Goal: Transaction & Acquisition: Obtain resource

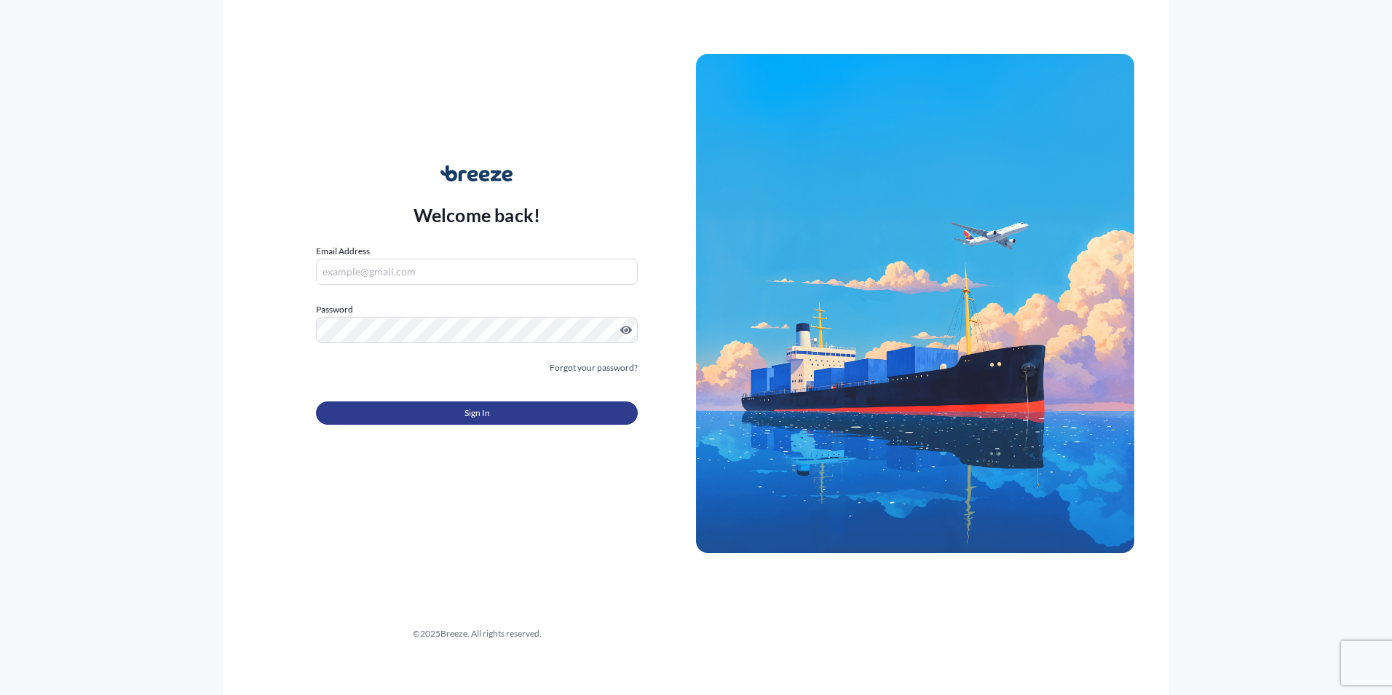
type input "[EMAIL_ADDRESS][DOMAIN_NAME]"
click at [524, 411] on button "Sign In" at bounding box center [477, 412] width 322 height 23
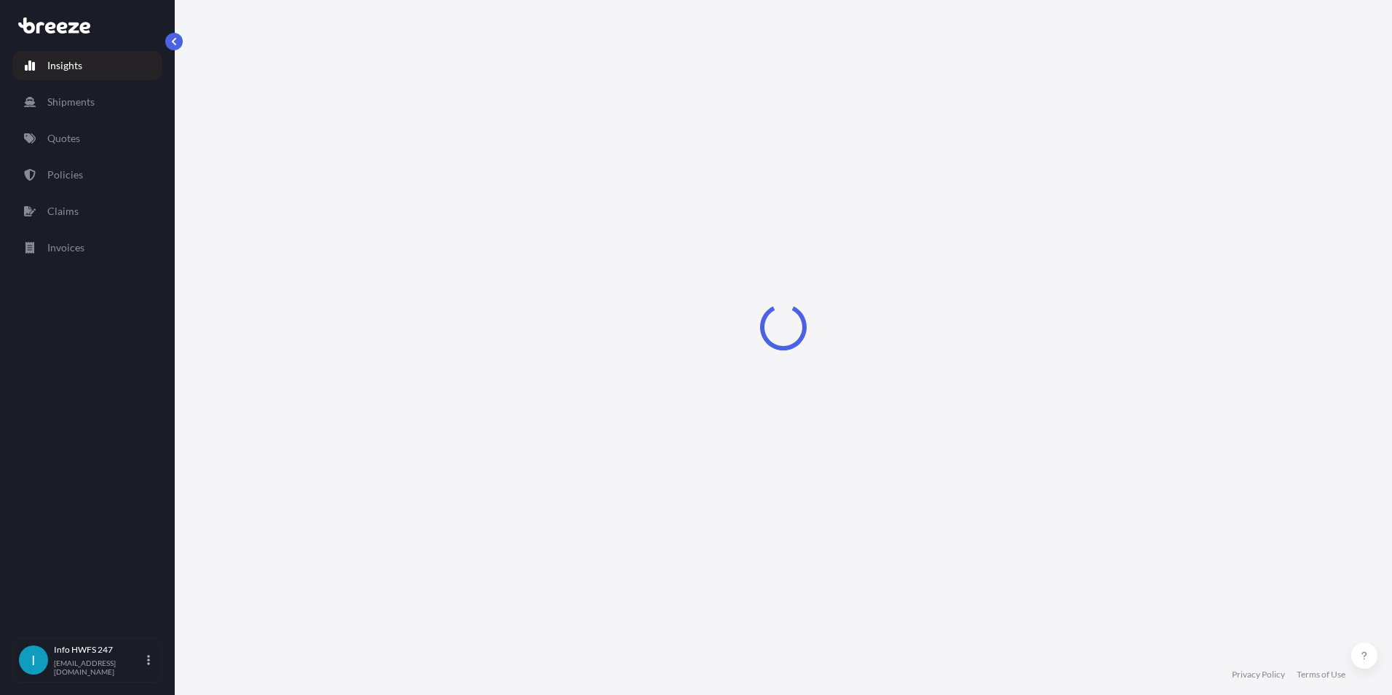
select select "2025"
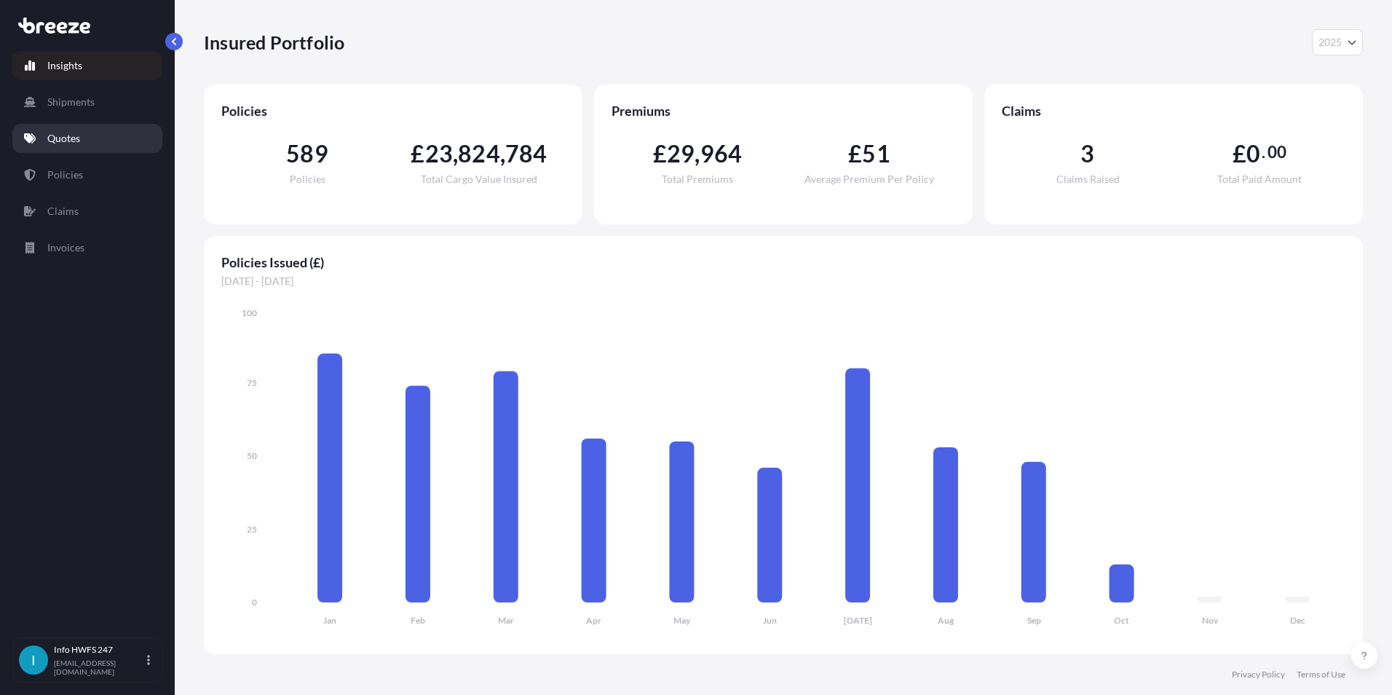
click at [106, 145] on link "Quotes" at bounding box center [87, 138] width 150 height 29
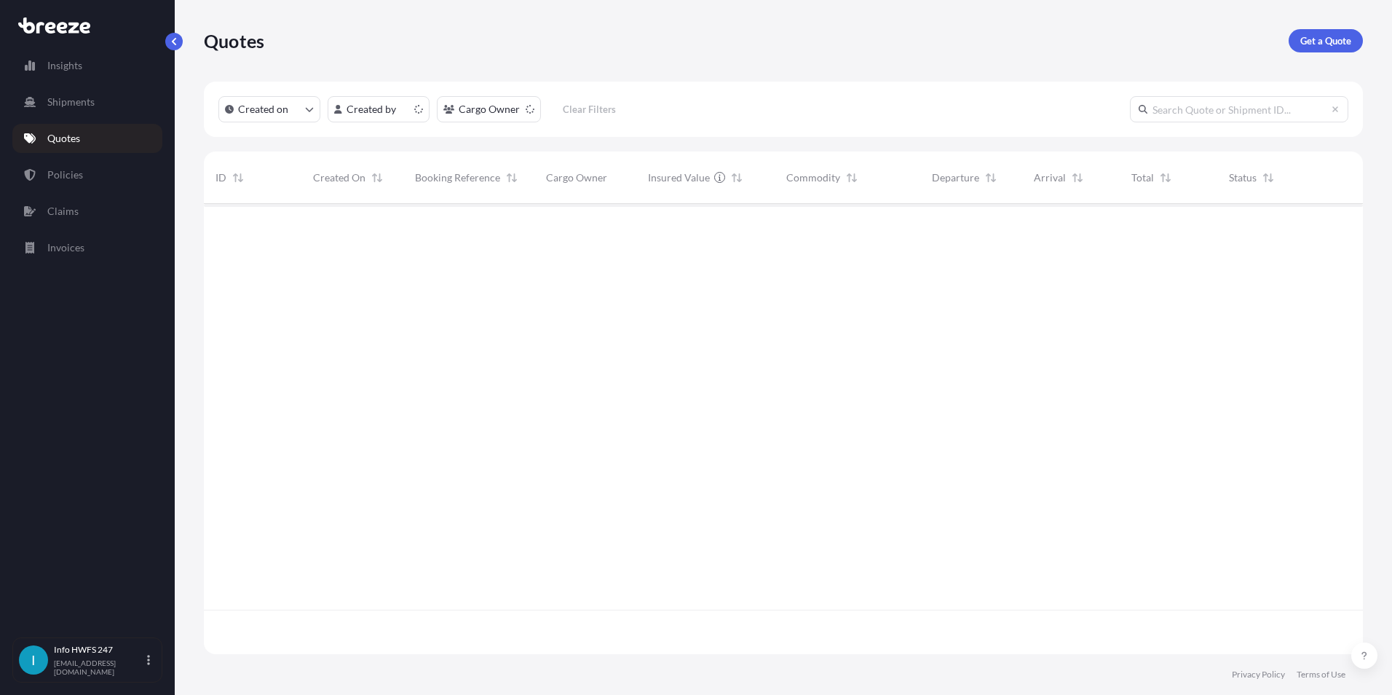
scroll to position [447, 1148]
click at [1329, 42] on p "Get a Quote" at bounding box center [1326, 40] width 51 height 15
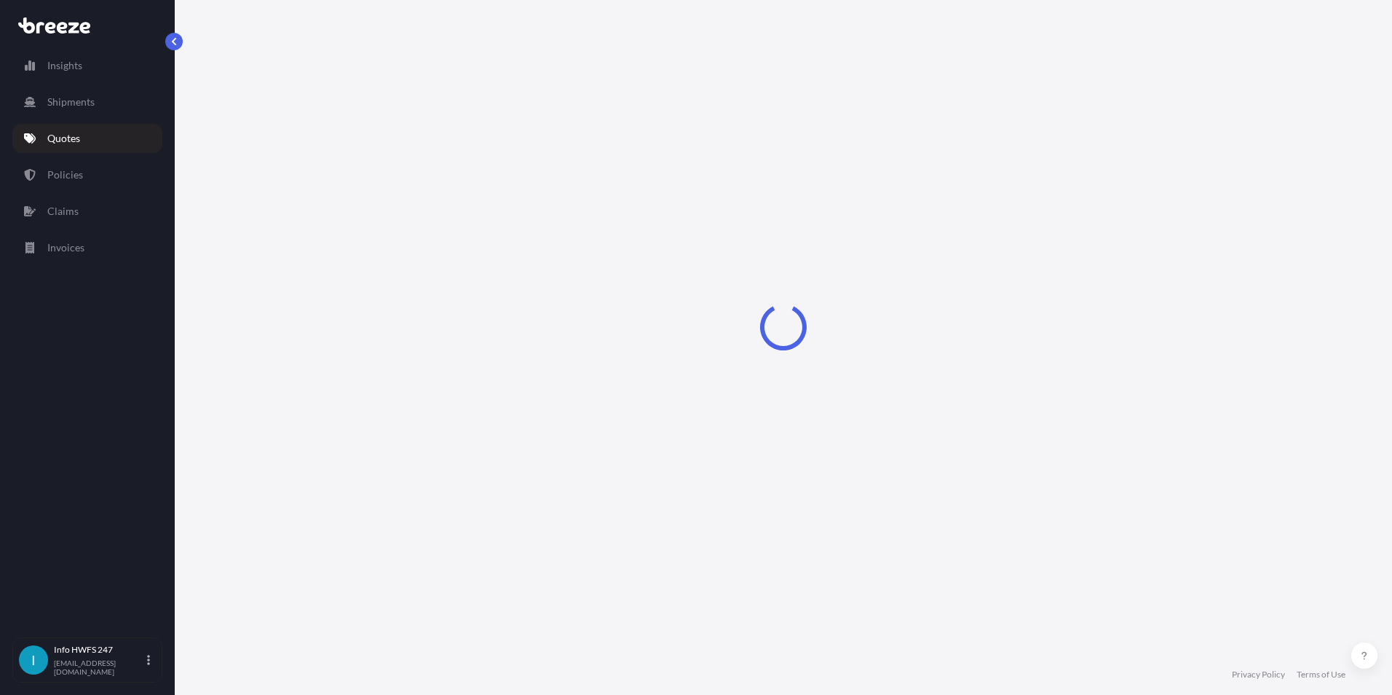
select select "Road"
select select "Air"
select select "1"
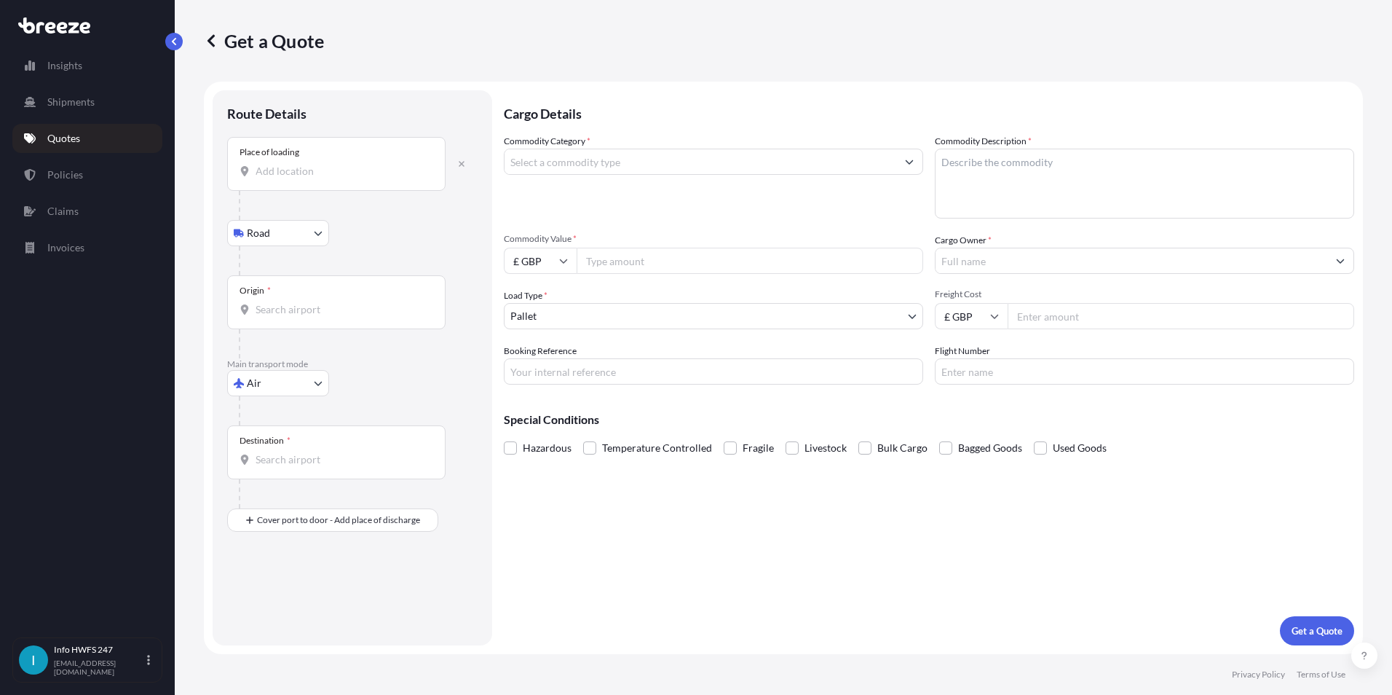
click at [317, 176] on input "Place of loading" at bounding box center [342, 171] width 172 height 15
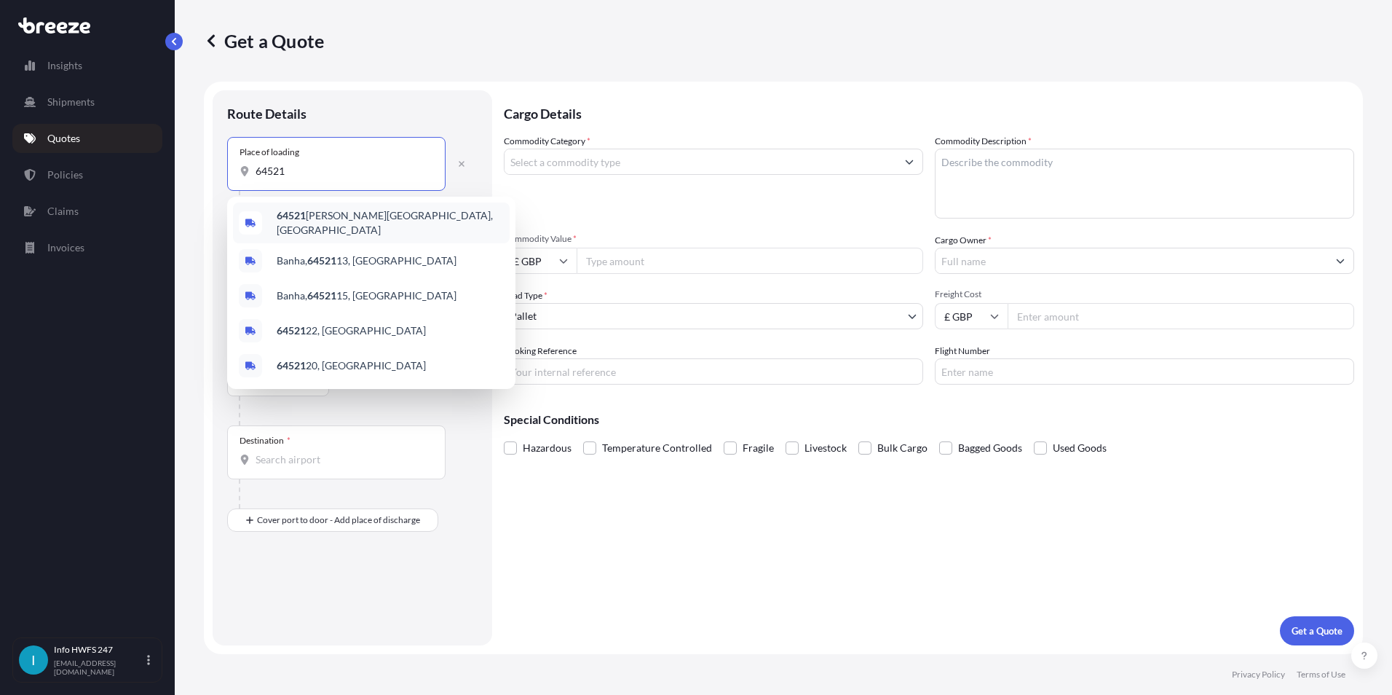
click at [313, 216] on span "64521 [PERSON_NAME], [GEOGRAPHIC_DATA]" at bounding box center [390, 222] width 227 height 29
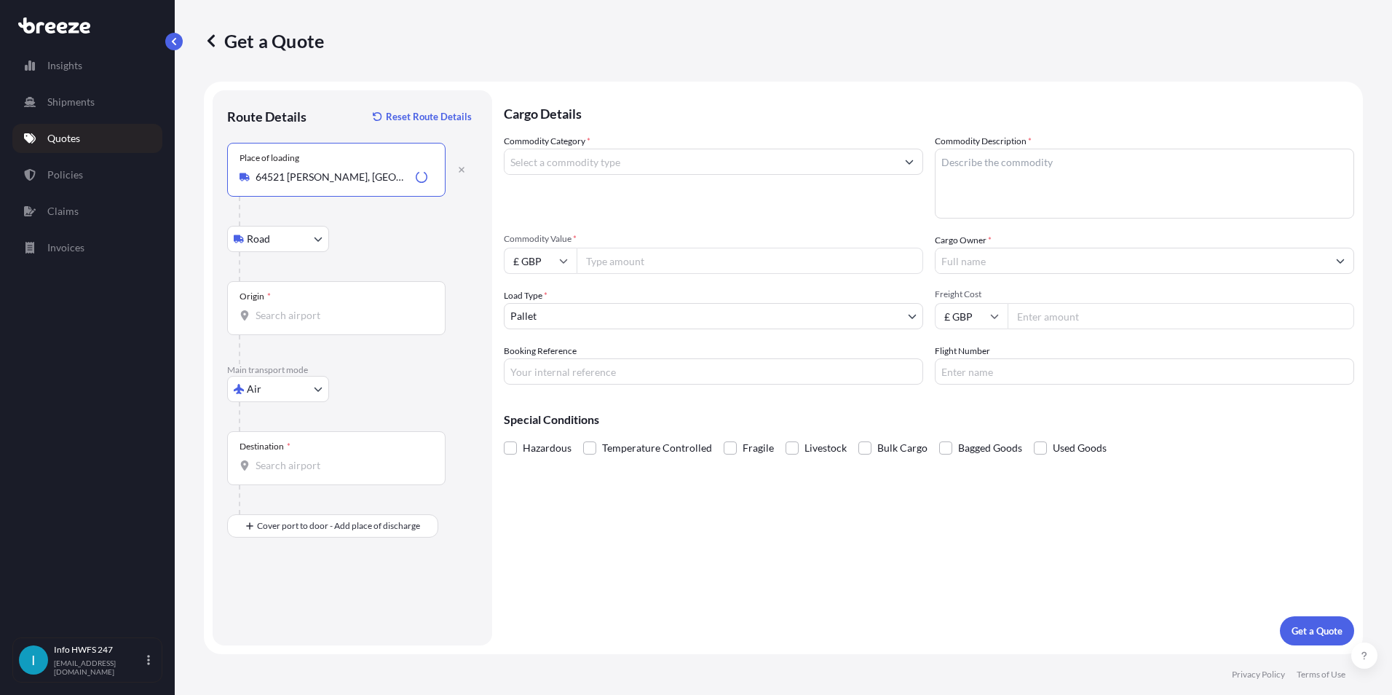
type input "64521 [PERSON_NAME], [GEOGRAPHIC_DATA]"
click at [284, 323] on div "Origin *" at bounding box center [336, 308] width 218 height 54
click at [284, 323] on input "Origin *" at bounding box center [342, 315] width 172 height 15
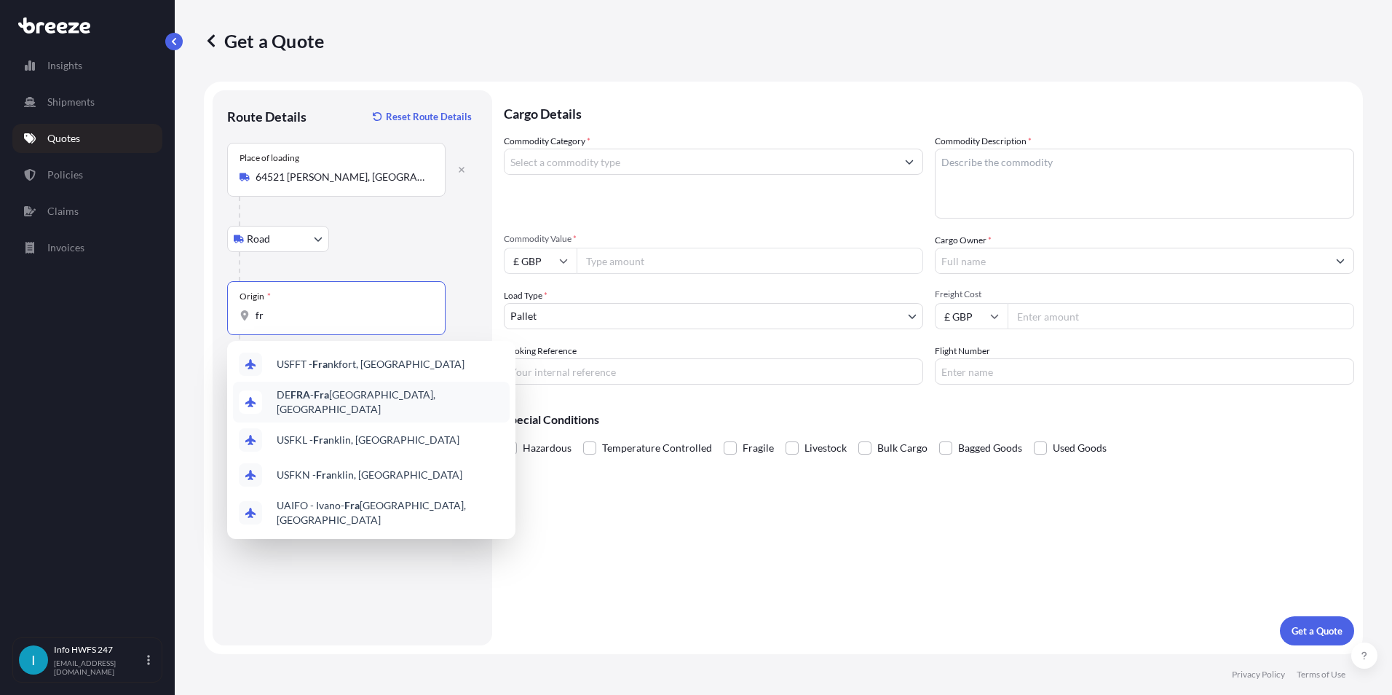
type input "f"
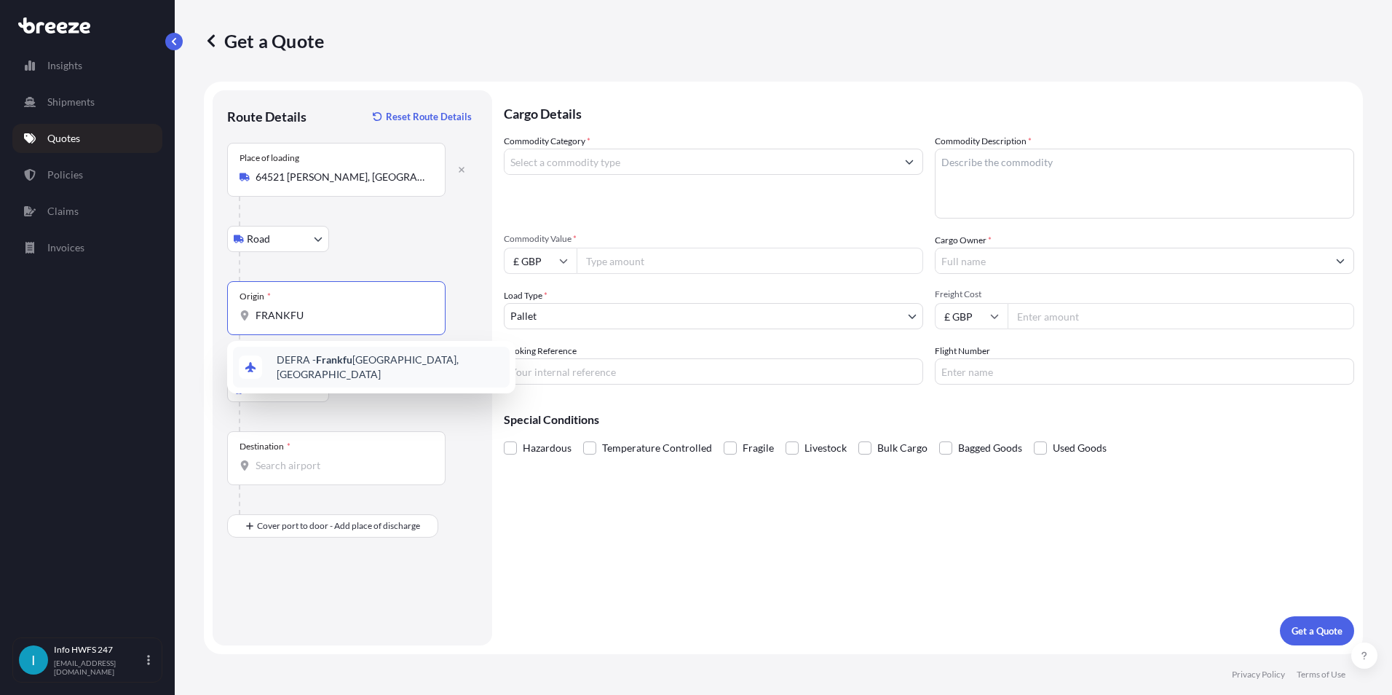
click at [358, 372] on div "DEFRA - [GEOGRAPHIC_DATA], [GEOGRAPHIC_DATA]" at bounding box center [371, 367] width 277 height 41
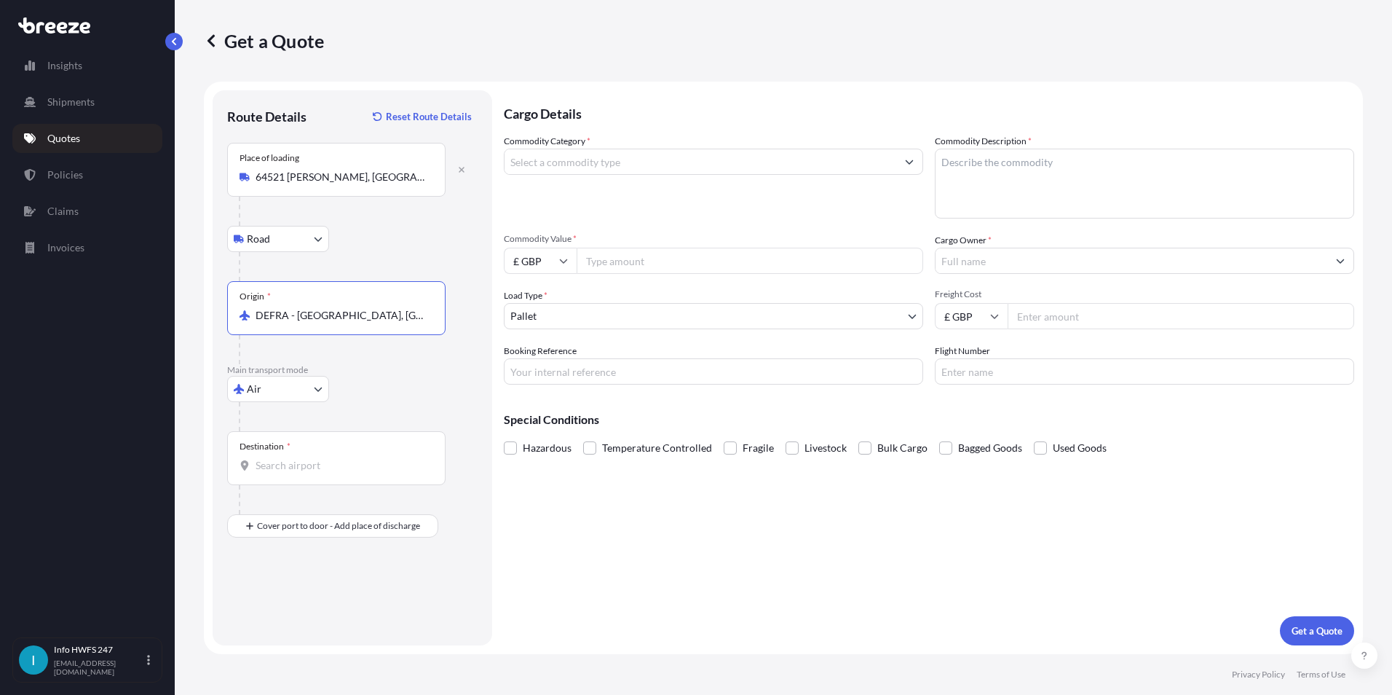
type input "DEFRA - [GEOGRAPHIC_DATA], [GEOGRAPHIC_DATA]"
click at [280, 452] on div "Destination *" at bounding box center [336, 458] width 218 height 54
click at [280, 458] on input "Destination *" at bounding box center [342, 465] width 172 height 15
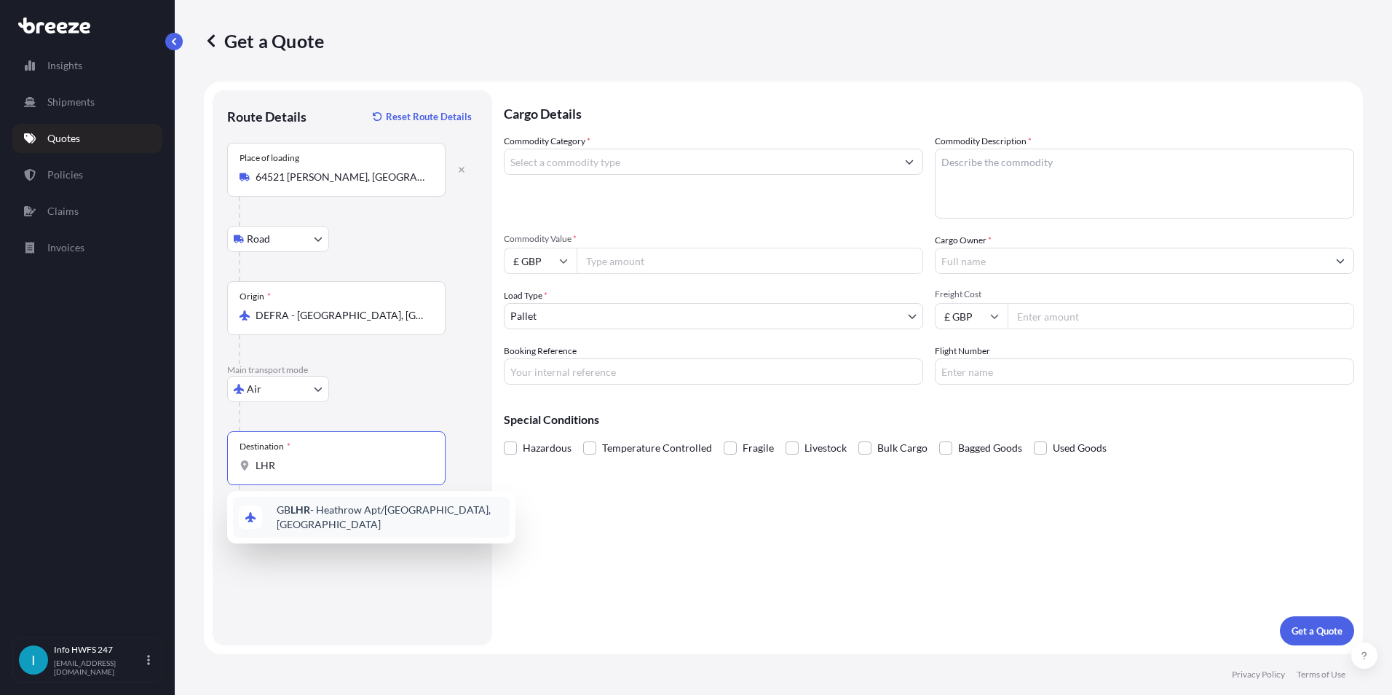
click at [319, 526] on div "GB LHR - Heathrow Apt/[GEOGRAPHIC_DATA], [GEOGRAPHIC_DATA]" at bounding box center [371, 517] width 277 height 41
type input "GBLHR - Heathrow Apt/[GEOGRAPHIC_DATA], [GEOGRAPHIC_DATA]"
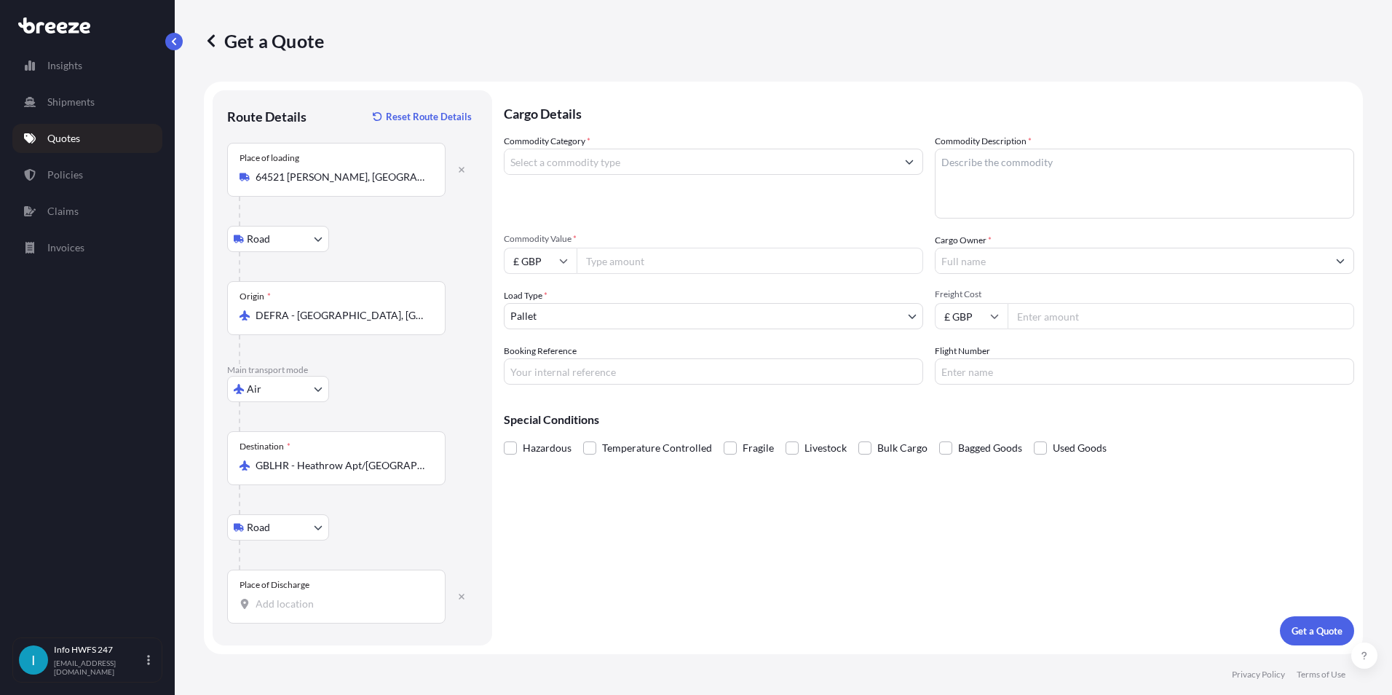
click at [293, 591] on div "Place of Discharge" at bounding box center [336, 596] width 218 height 54
click at [293, 596] on input "Place of Discharge" at bounding box center [342, 603] width 172 height 15
click at [399, 660] on div "[STREET_ADDRESS]" at bounding box center [371, 652] width 277 height 35
type input "[STREET_ADDRESS]"
click at [602, 165] on input "Commodity Category *" at bounding box center [701, 162] width 392 height 26
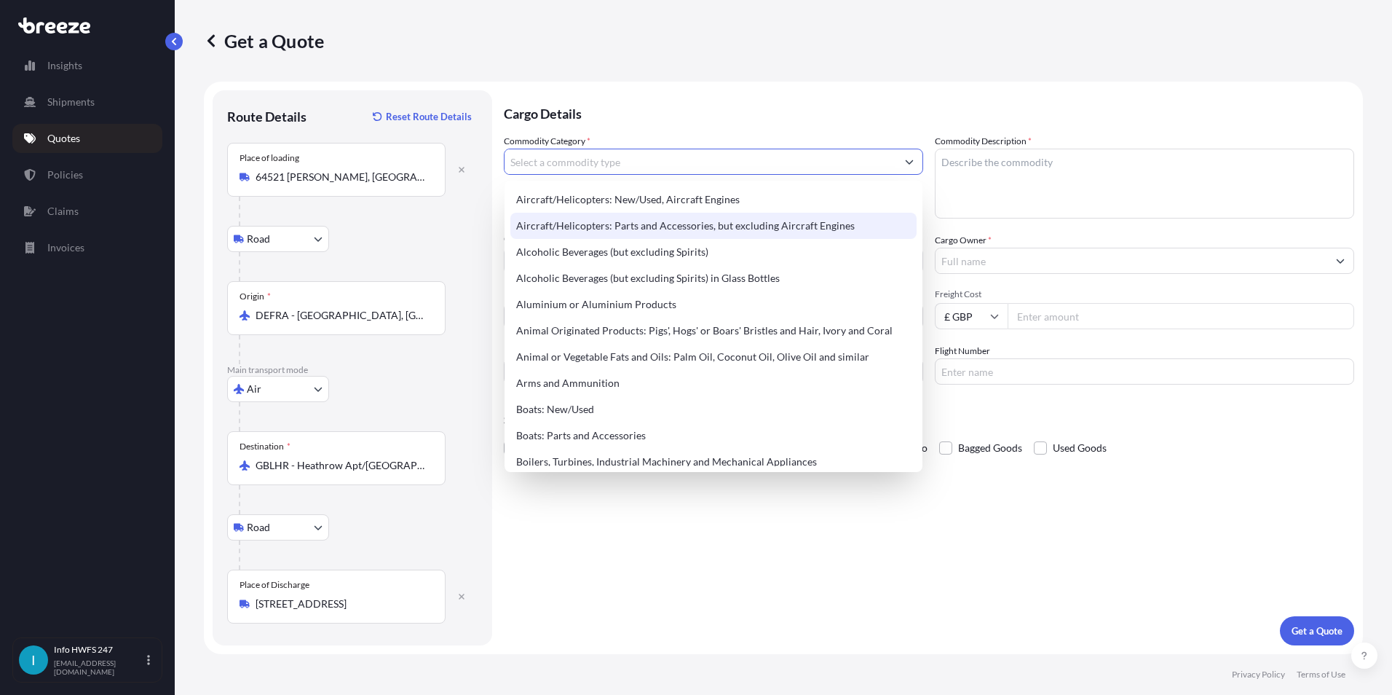
click at [587, 222] on div "Aircraft/Helicopters: Parts and Accessories, but excluding Aircraft Engines" at bounding box center [713, 226] width 406 height 26
type input "Aircraft/Helicopters: Parts and Accessories, but excluding Aircraft Engines"
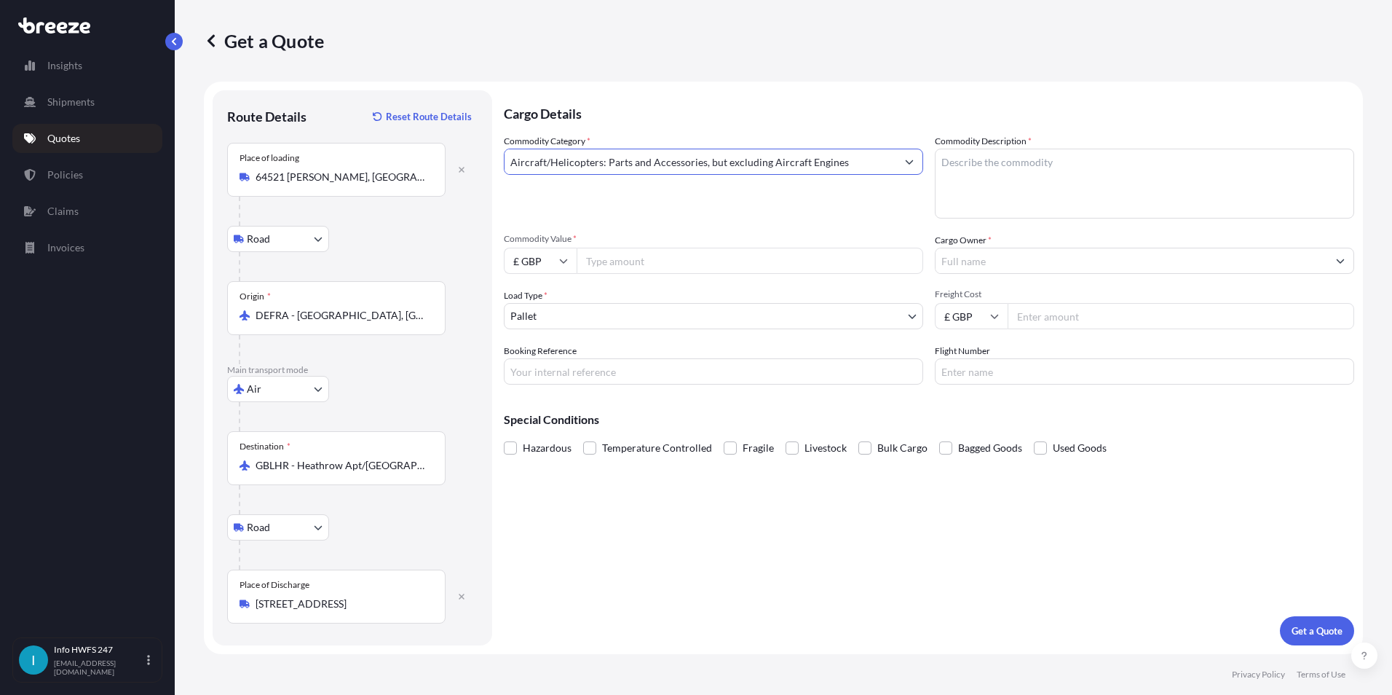
click at [1135, 173] on textarea "Commodity Description *" at bounding box center [1144, 184] width 419 height 70
type textarea "AIRCRAFT PARTS - NET ASSY"
click at [1001, 261] on input "Cargo Owner *" at bounding box center [1132, 261] width 392 height 26
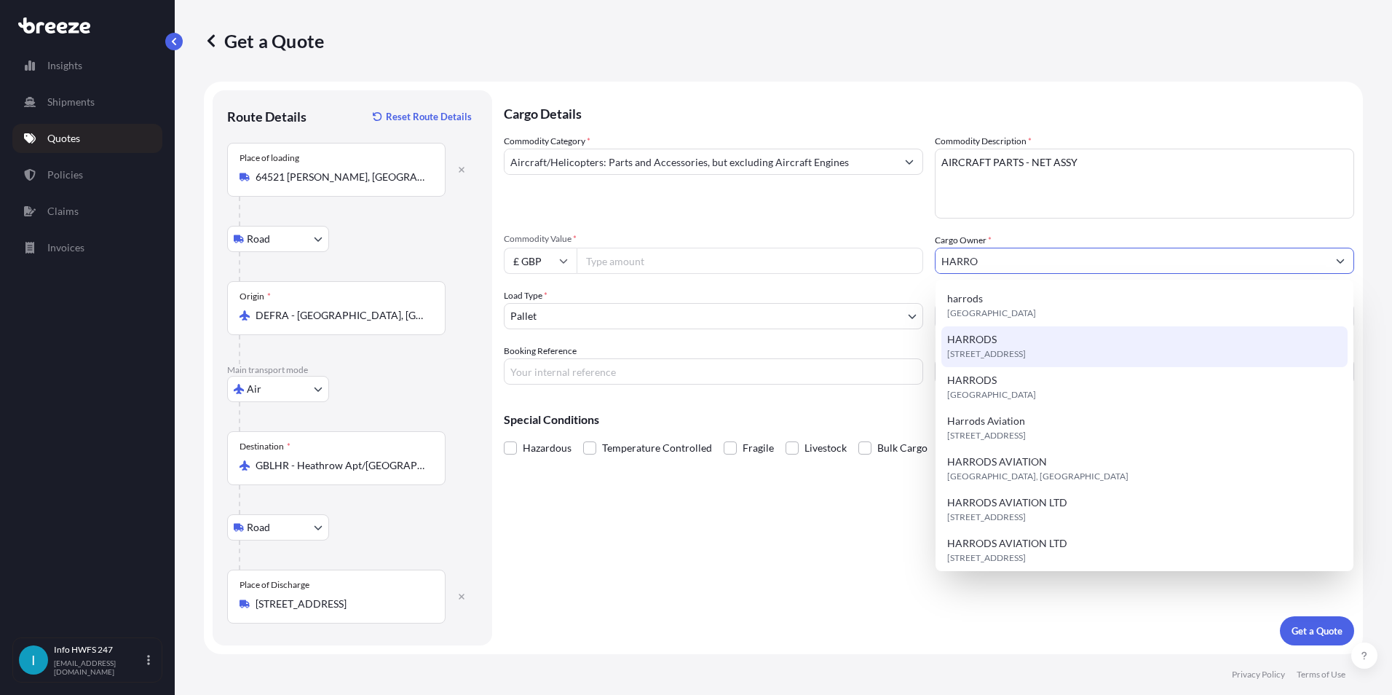
click at [1035, 362] on div "[STREET_ADDRESS]" at bounding box center [1145, 346] width 406 height 41
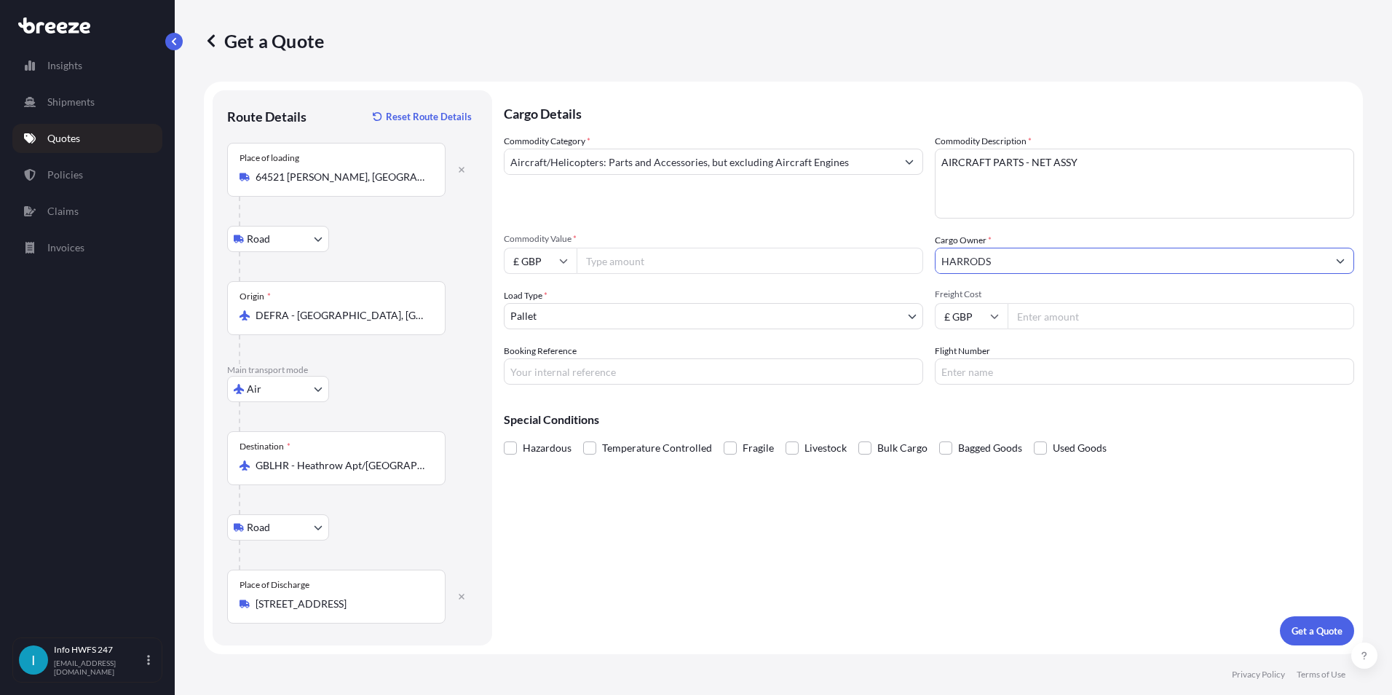
type input "HARRODS"
click at [1008, 368] on input "Flight Number" at bounding box center [1144, 371] width 419 height 26
type input "LH920"
click at [642, 361] on input "Booking Reference" at bounding box center [713, 371] width 419 height 26
type input "HI167841"
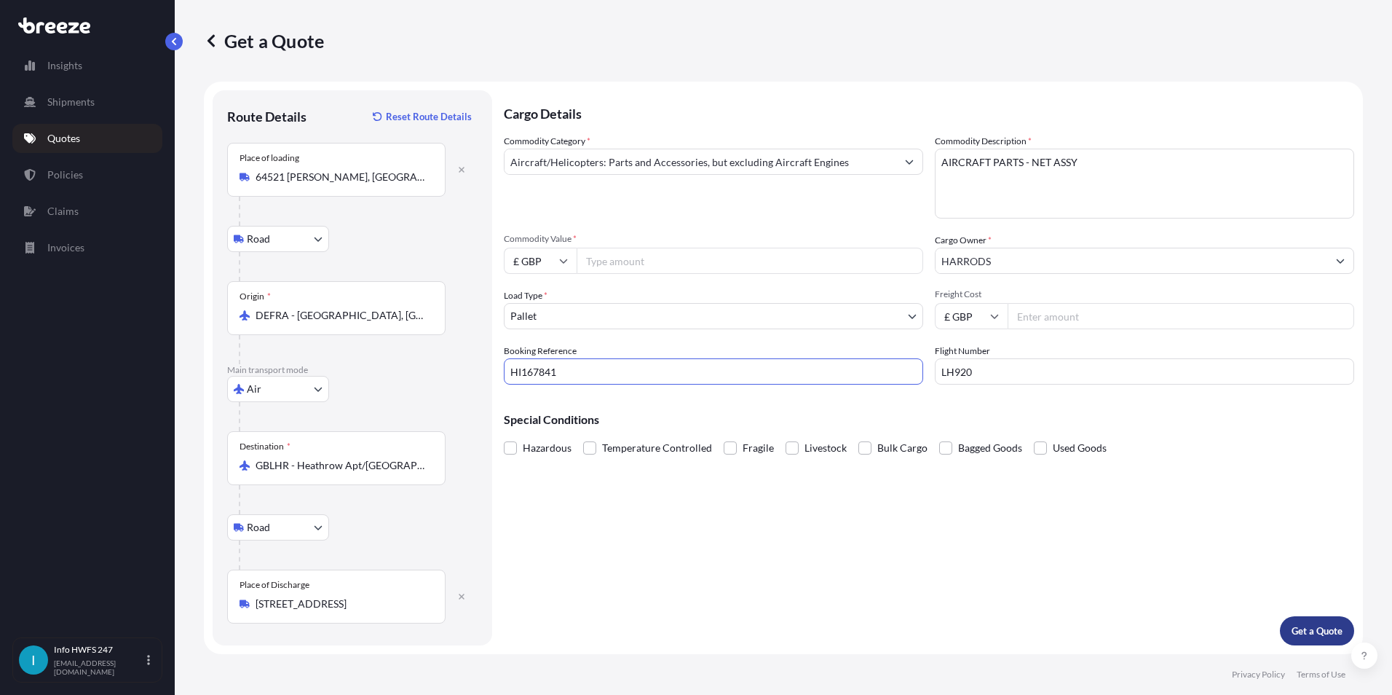
click at [1317, 632] on p "Get a Quote" at bounding box center [1317, 630] width 51 height 15
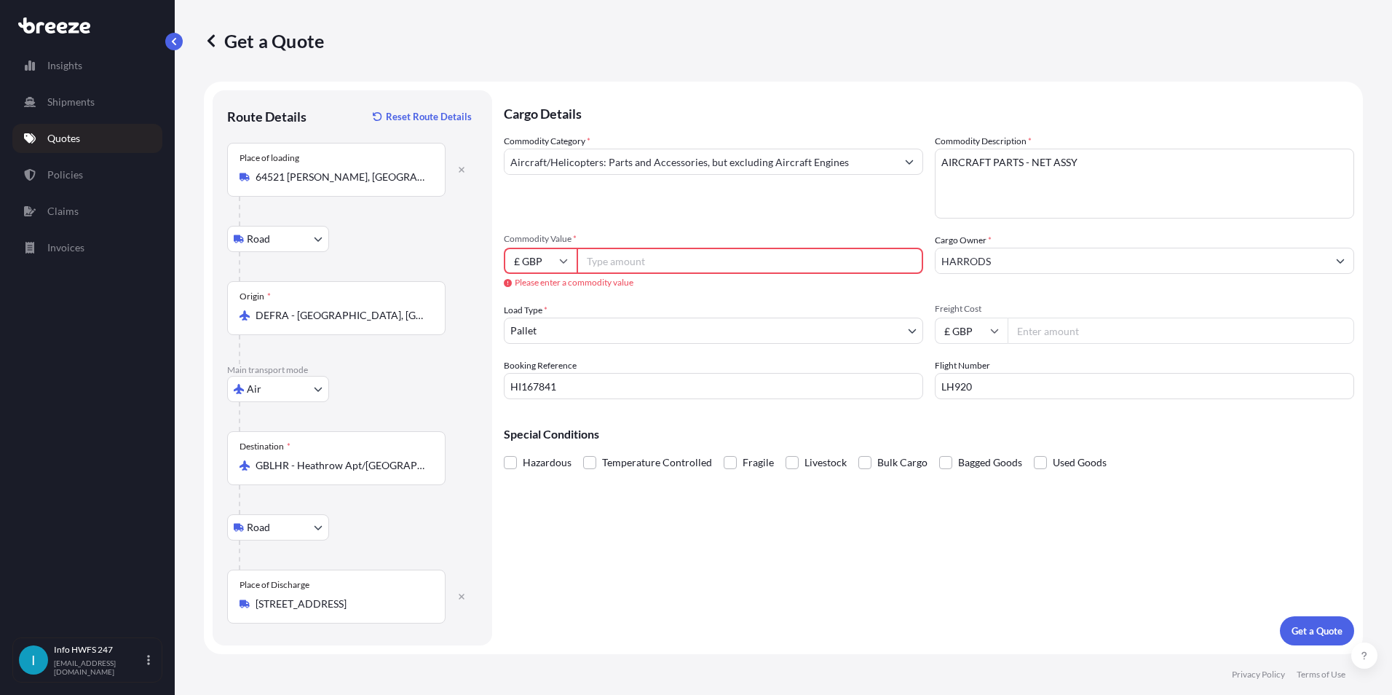
click at [559, 256] on input "£ GBP" at bounding box center [540, 261] width 73 height 26
click at [545, 363] on div "$ USD" at bounding box center [540, 362] width 61 height 28
type input "$ USD"
click at [607, 262] on input "Commodity Value *" at bounding box center [750, 261] width 347 height 26
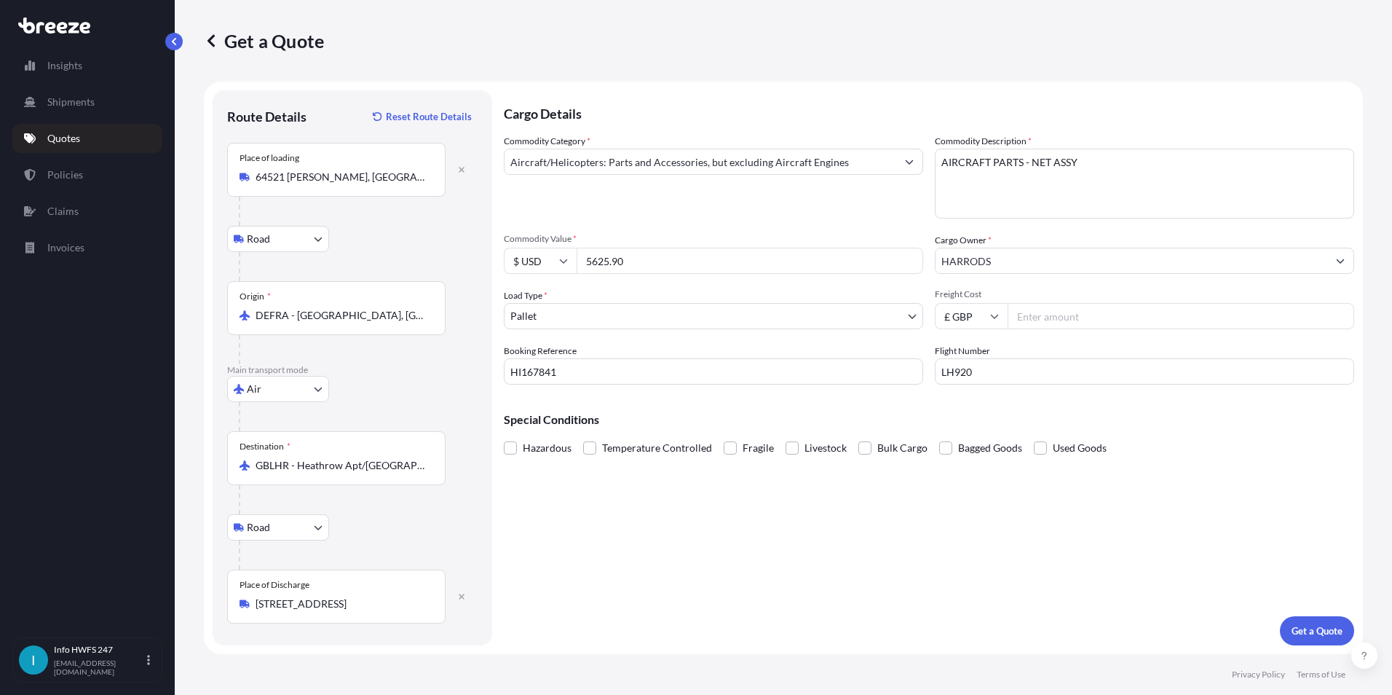
type input "5625.90"
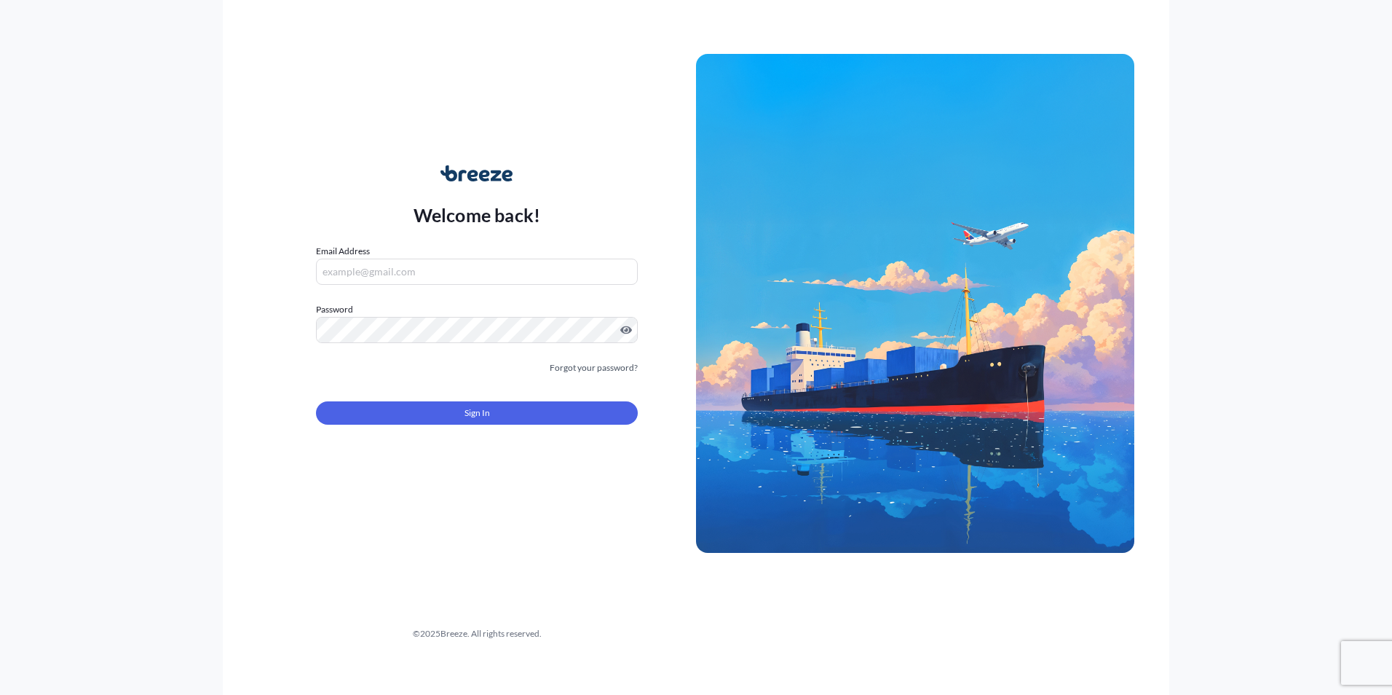
type input "[EMAIL_ADDRESS][DOMAIN_NAME]"
click at [482, 411] on span "Sign In" at bounding box center [477, 413] width 25 height 15
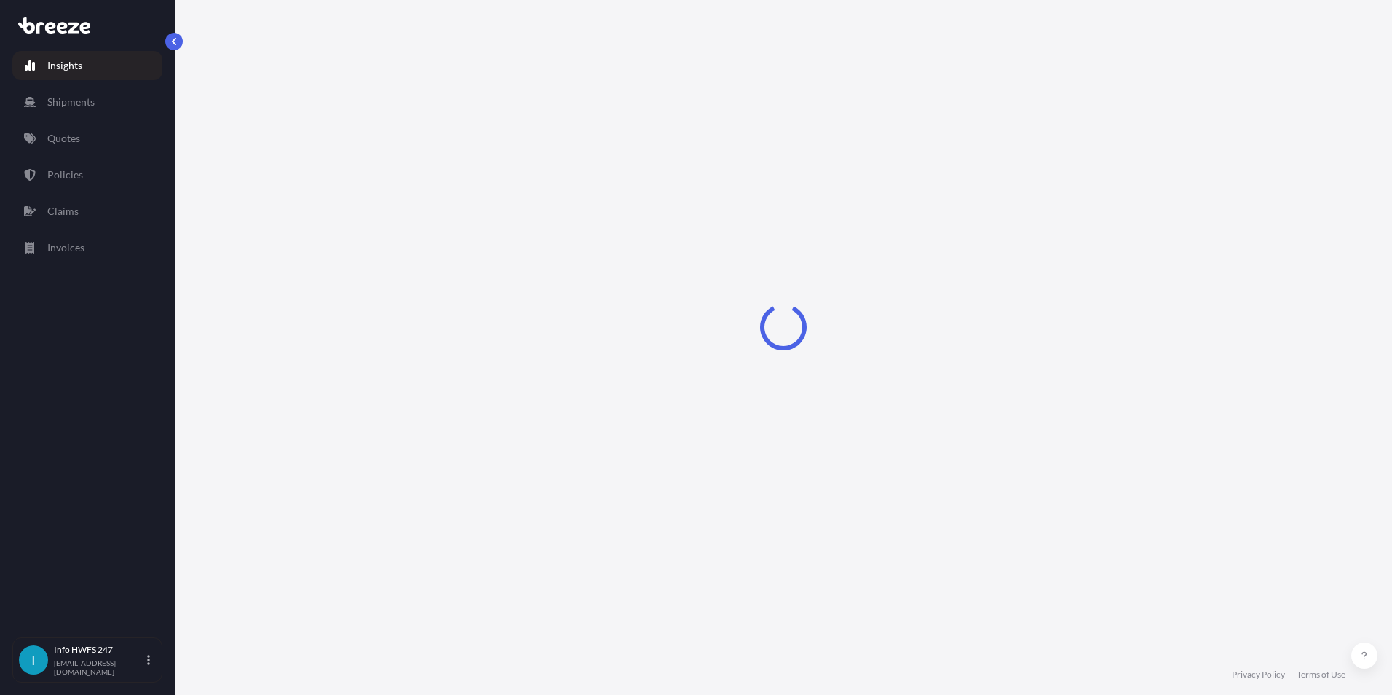
select select "2025"
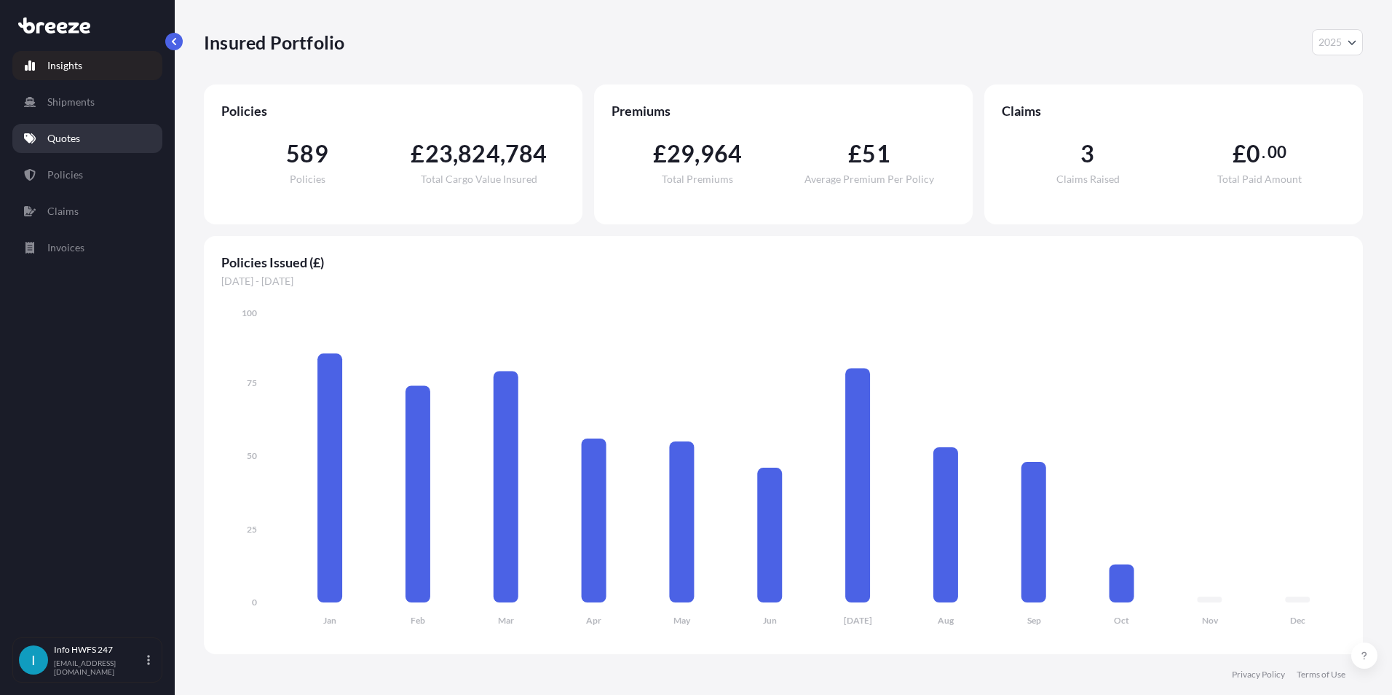
click at [141, 141] on link "Quotes" at bounding box center [87, 138] width 150 height 29
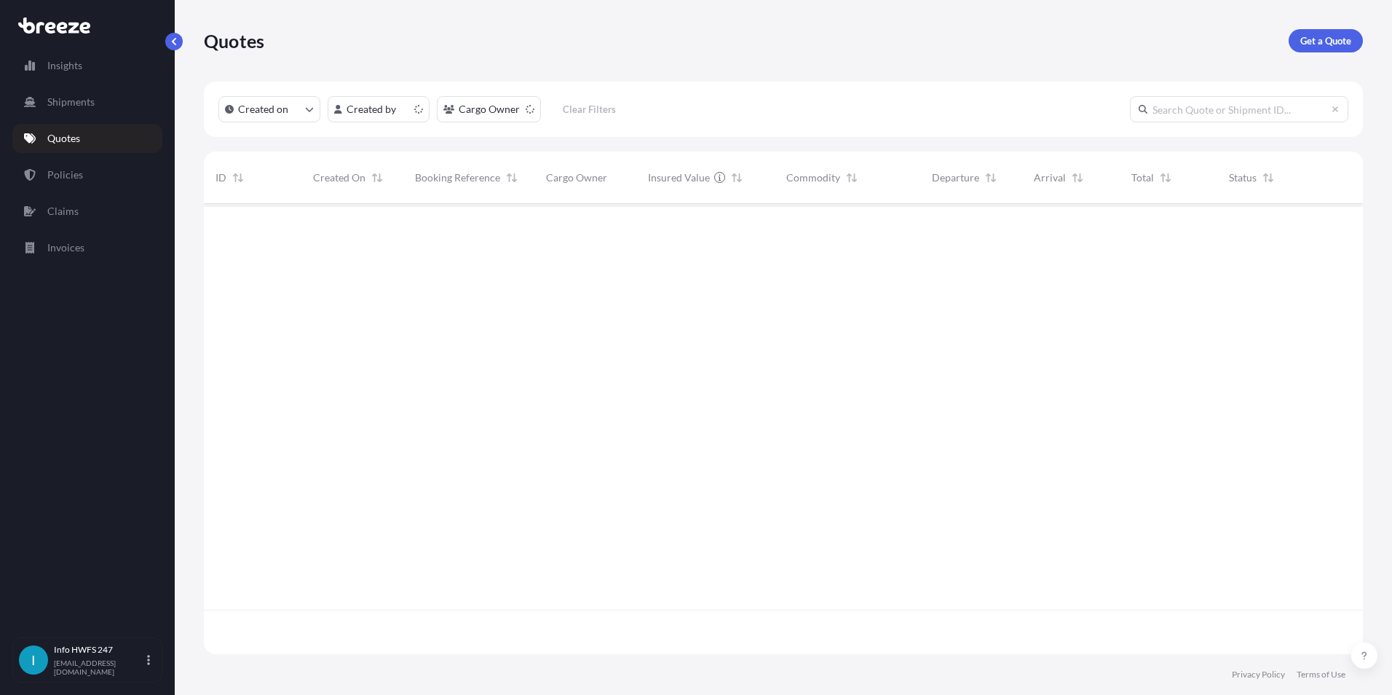
scroll to position [447, 1148]
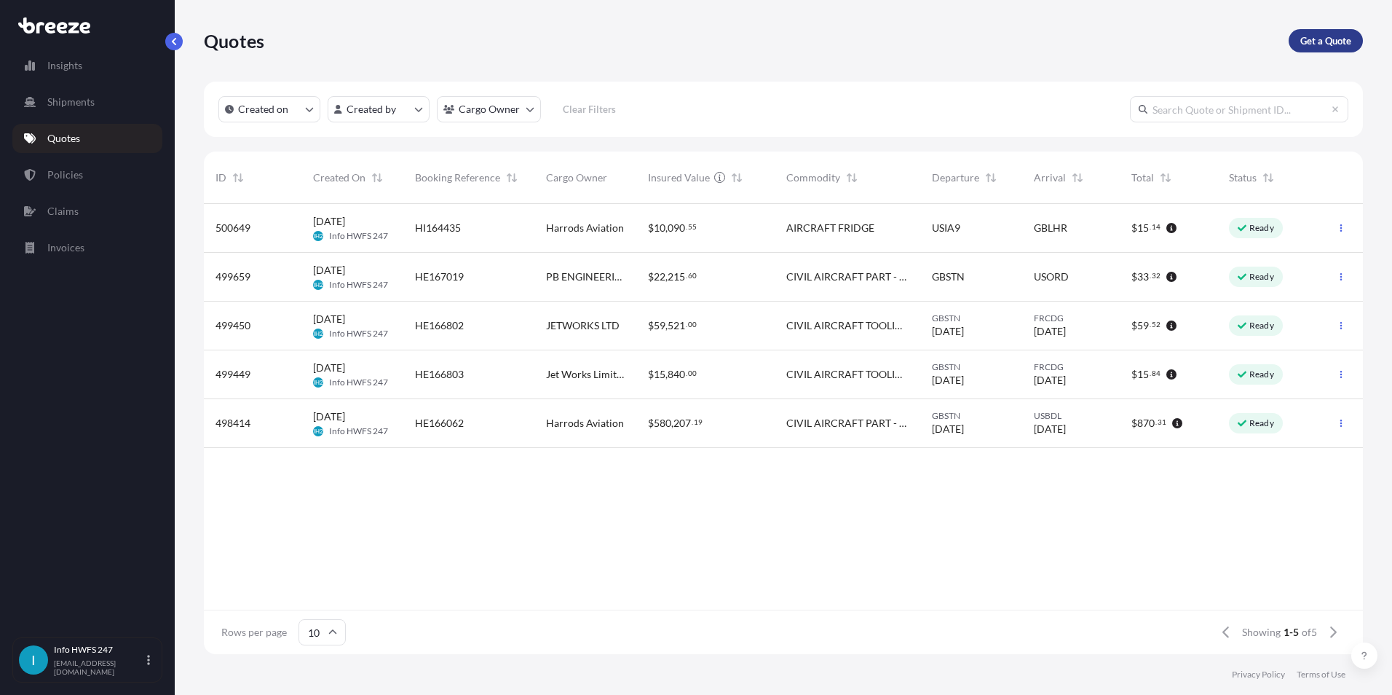
click at [691, 37] on p "Get a Quote" at bounding box center [1326, 40] width 51 height 15
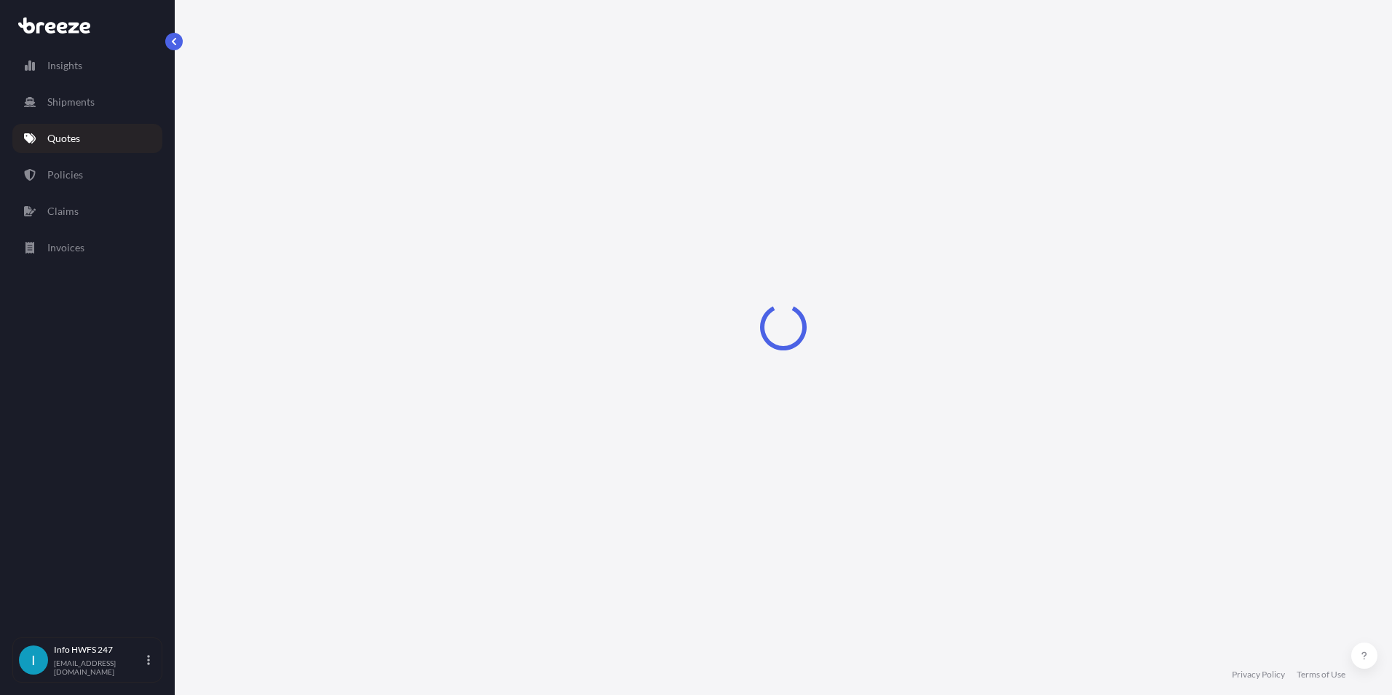
select select "Road"
select select "Air"
select select "1"
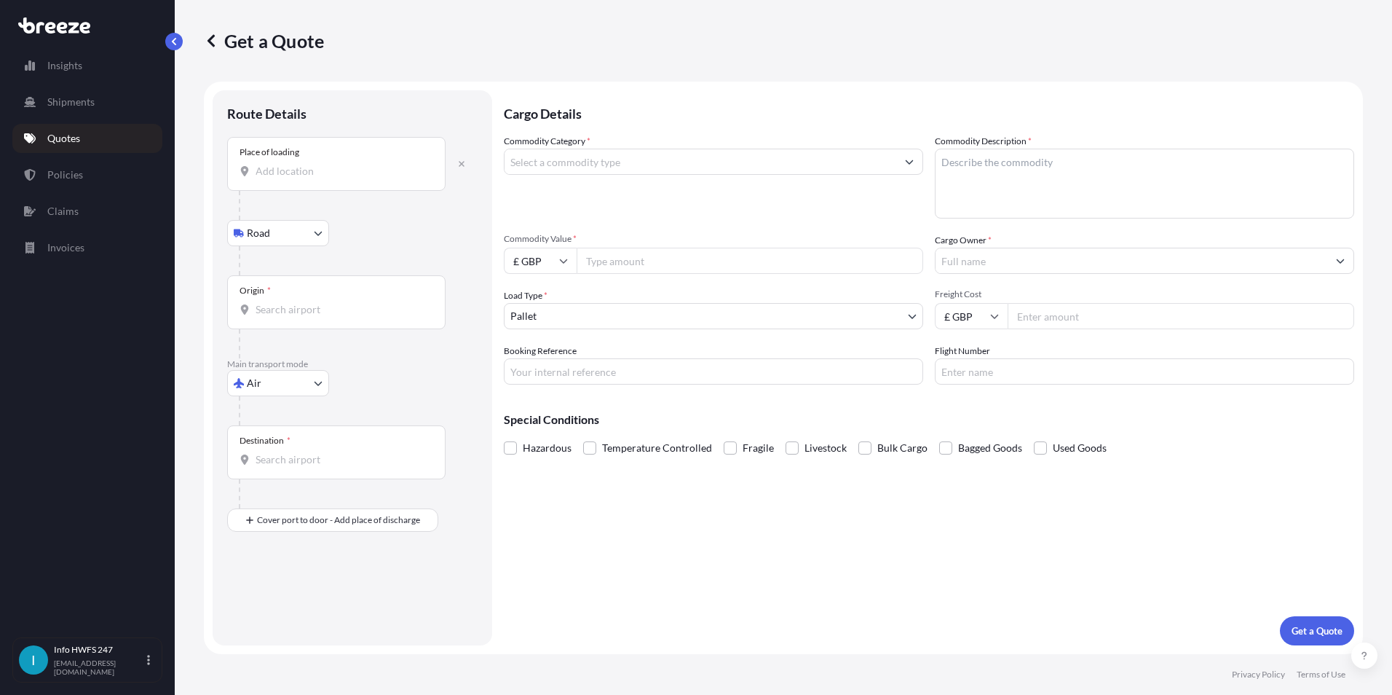
click at [317, 178] on div "Place of loading" at bounding box center [336, 164] width 218 height 54
click at [317, 178] on input "Place of loading" at bounding box center [342, 171] width 172 height 15
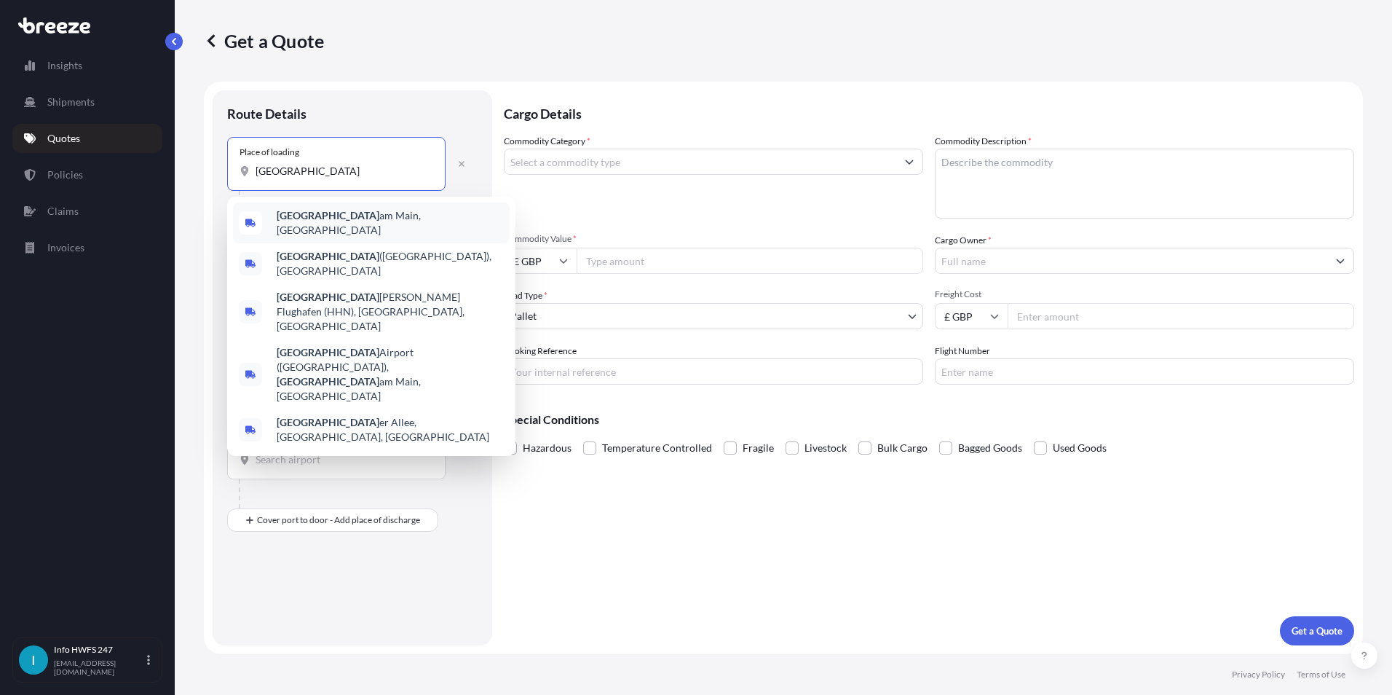
click at [331, 224] on span "Frankfurt am Main, Germany" at bounding box center [390, 222] width 227 height 29
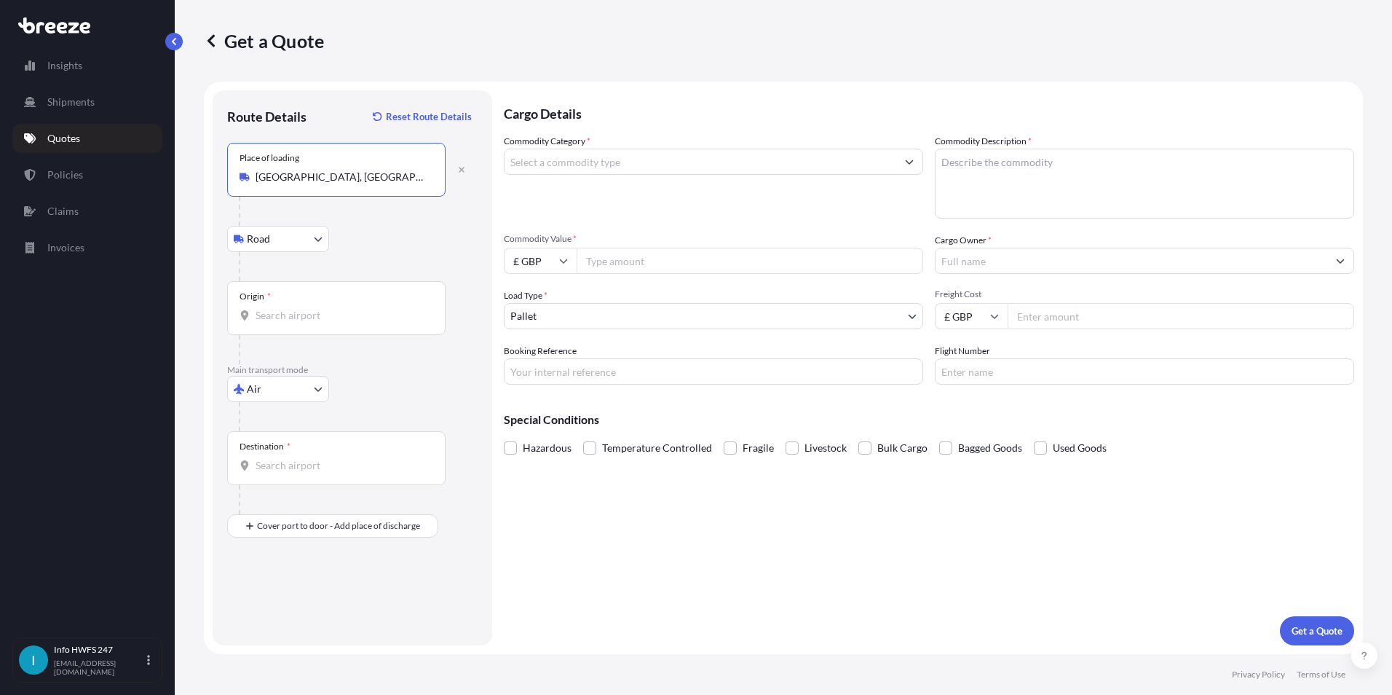
type input "Frankfurt am Main, Germany"
click at [299, 308] on input "Origin *" at bounding box center [342, 315] width 172 height 15
drag, startPoint x: 382, startPoint y: 186, endPoint x: 195, endPoint y: 184, distance: 186.4
click at [195, 184] on div "Get a Quote Route Details Reset Route Details Place of loading Frankfurt am Mai…" at bounding box center [784, 327] width 1218 height 654
drag, startPoint x: 405, startPoint y: 181, endPoint x: 437, endPoint y: 181, distance: 32.0
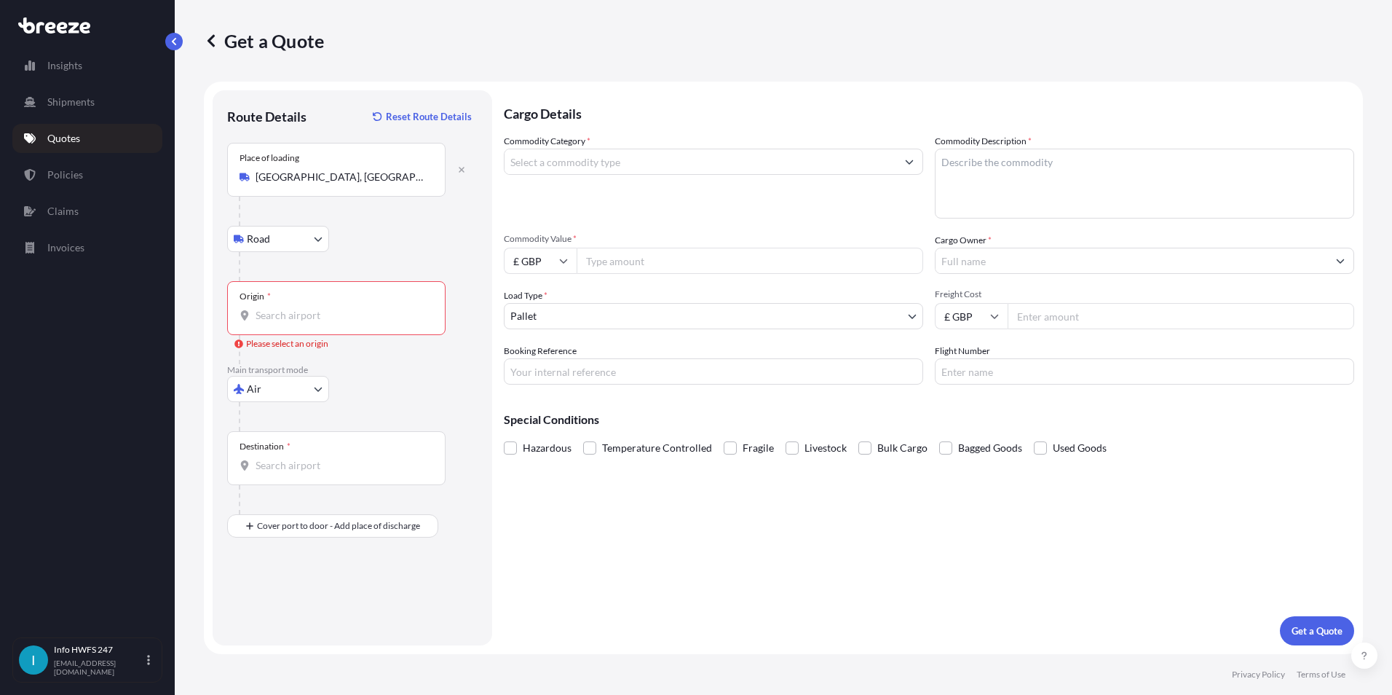
click at [406, 181] on input "Frankfurt am Main, Germany" at bounding box center [342, 177] width 172 height 15
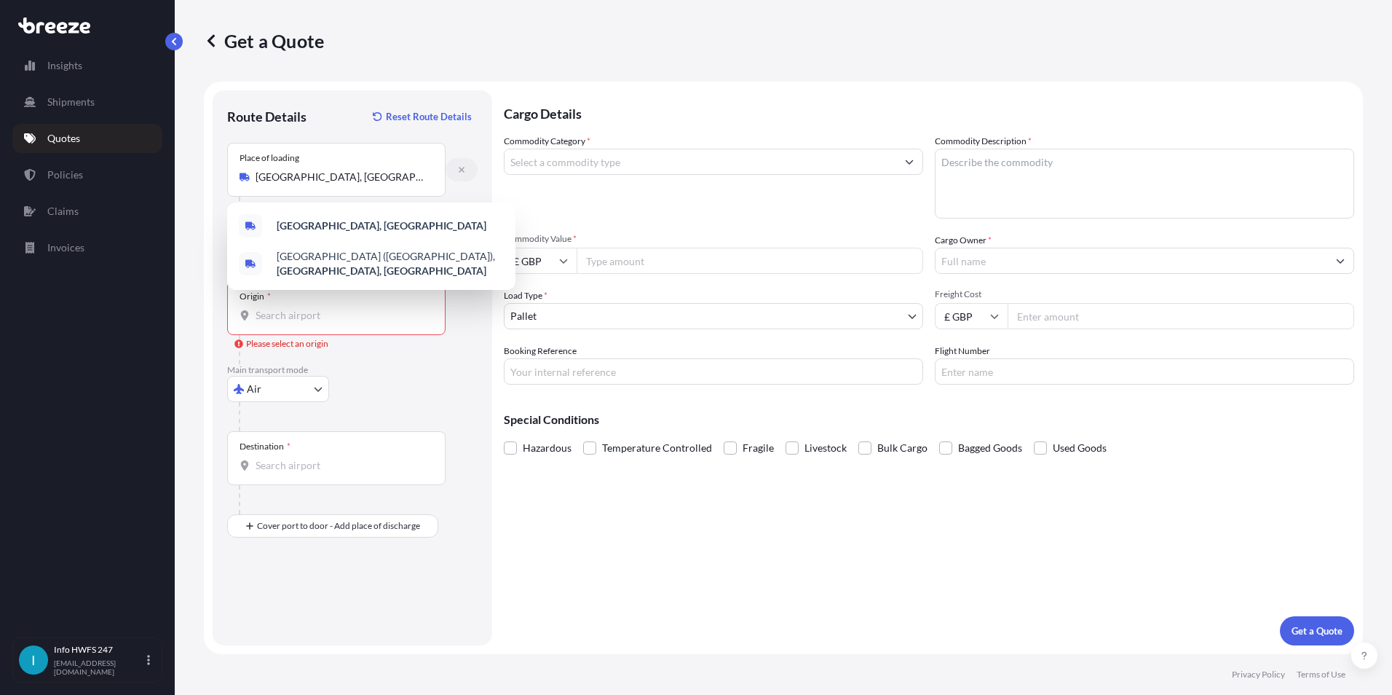
click at [462, 173] on icon "button" at bounding box center [461, 169] width 9 height 9
select select "Road"
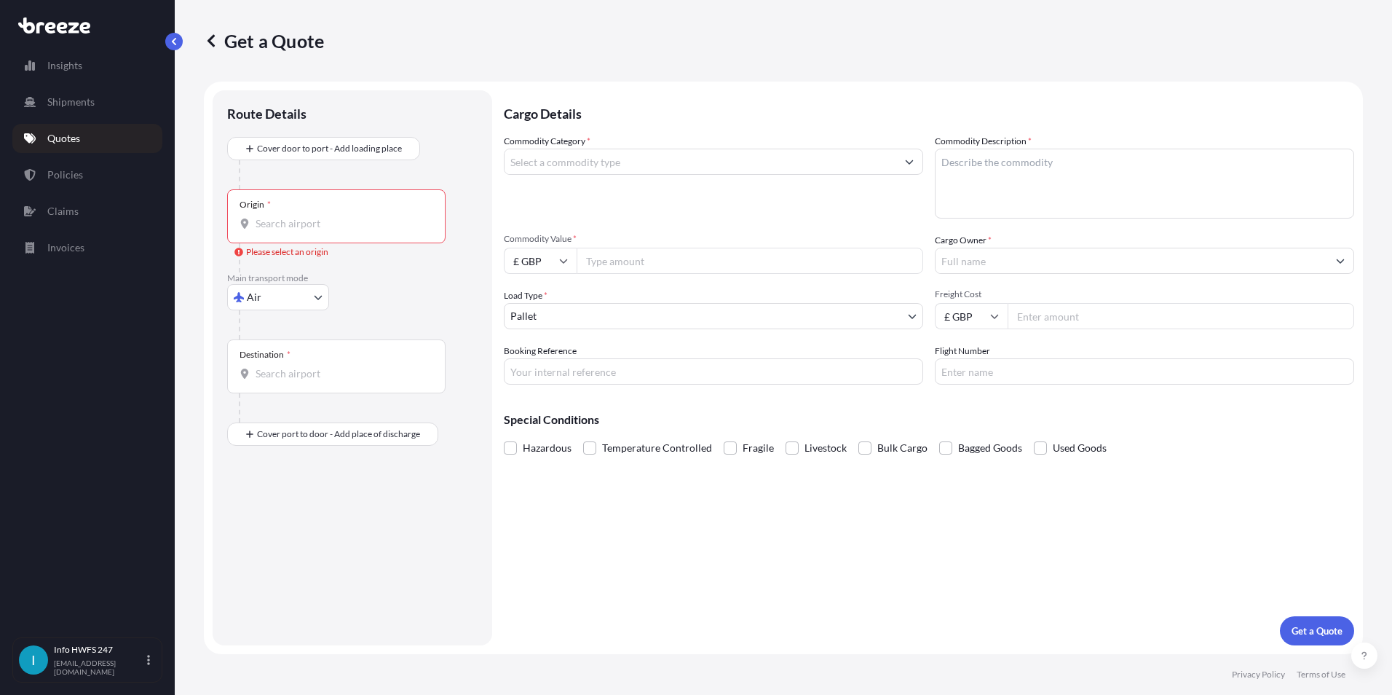
click at [392, 182] on div at bounding box center [358, 174] width 239 height 29
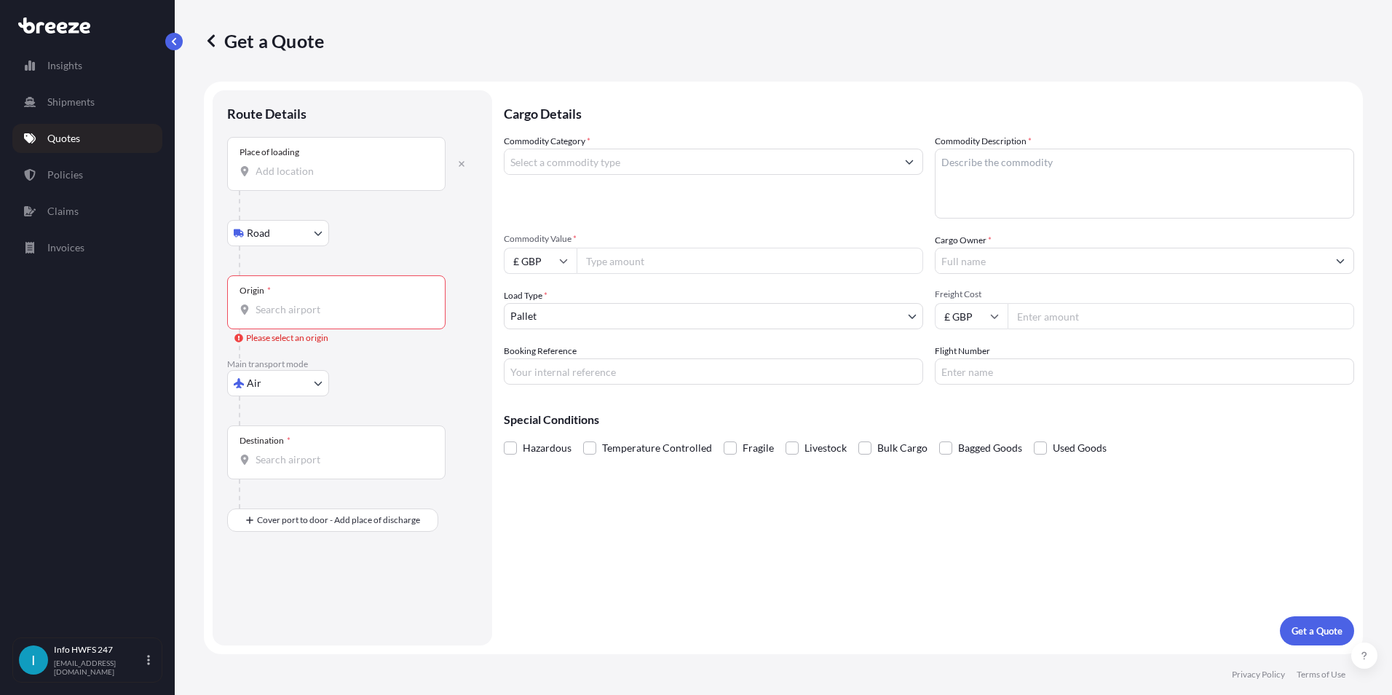
click at [367, 172] on input "Place of loading" at bounding box center [342, 171] width 172 height 15
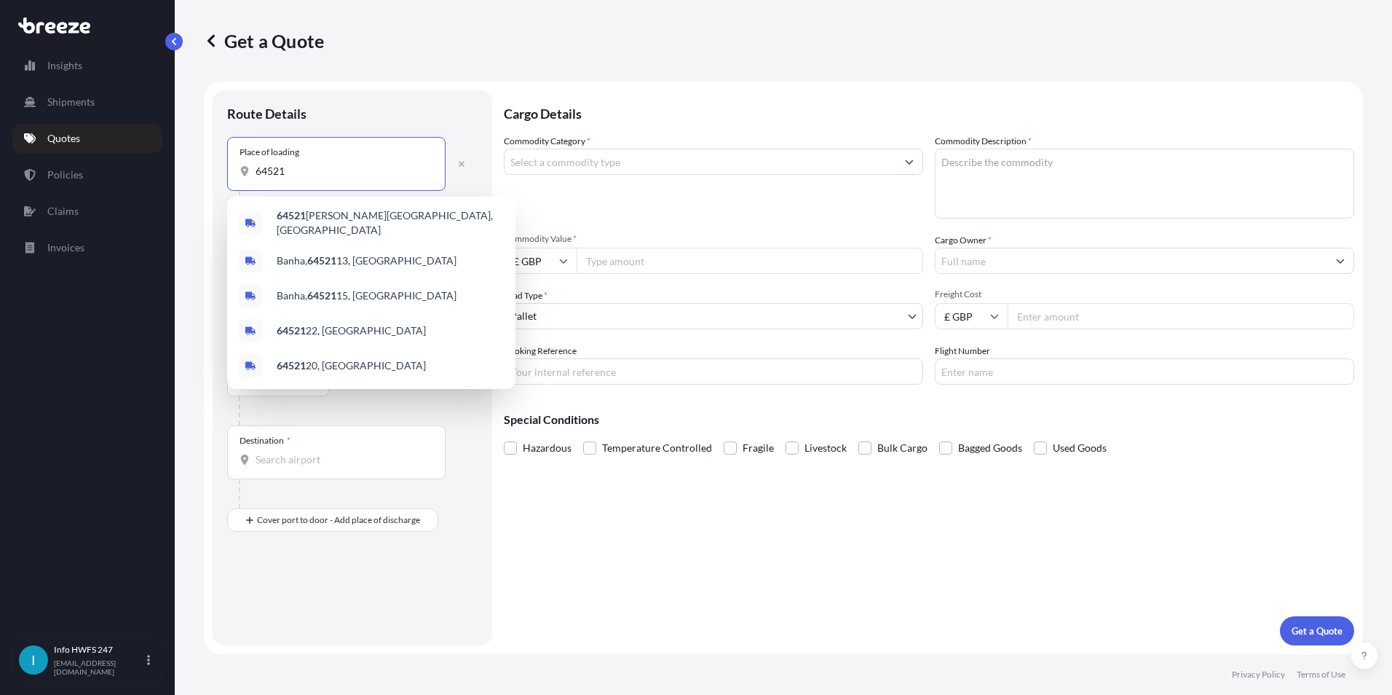
click at [329, 220] on span "64521 [PERSON_NAME], [GEOGRAPHIC_DATA]" at bounding box center [390, 222] width 227 height 29
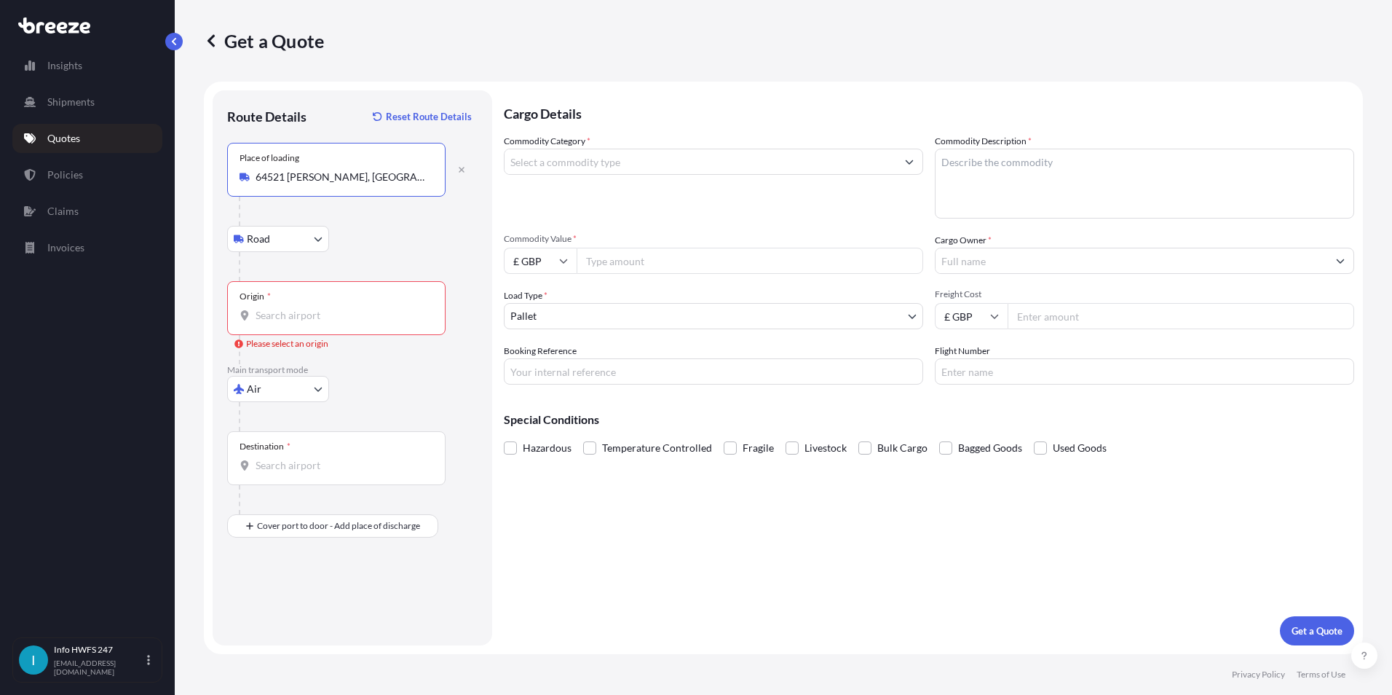
type input "64521 [PERSON_NAME], [GEOGRAPHIC_DATA]"
click at [291, 307] on div "Origin *" at bounding box center [336, 308] width 218 height 54
click at [291, 308] on input "Origin * Please select an origin" at bounding box center [342, 315] width 172 height 15
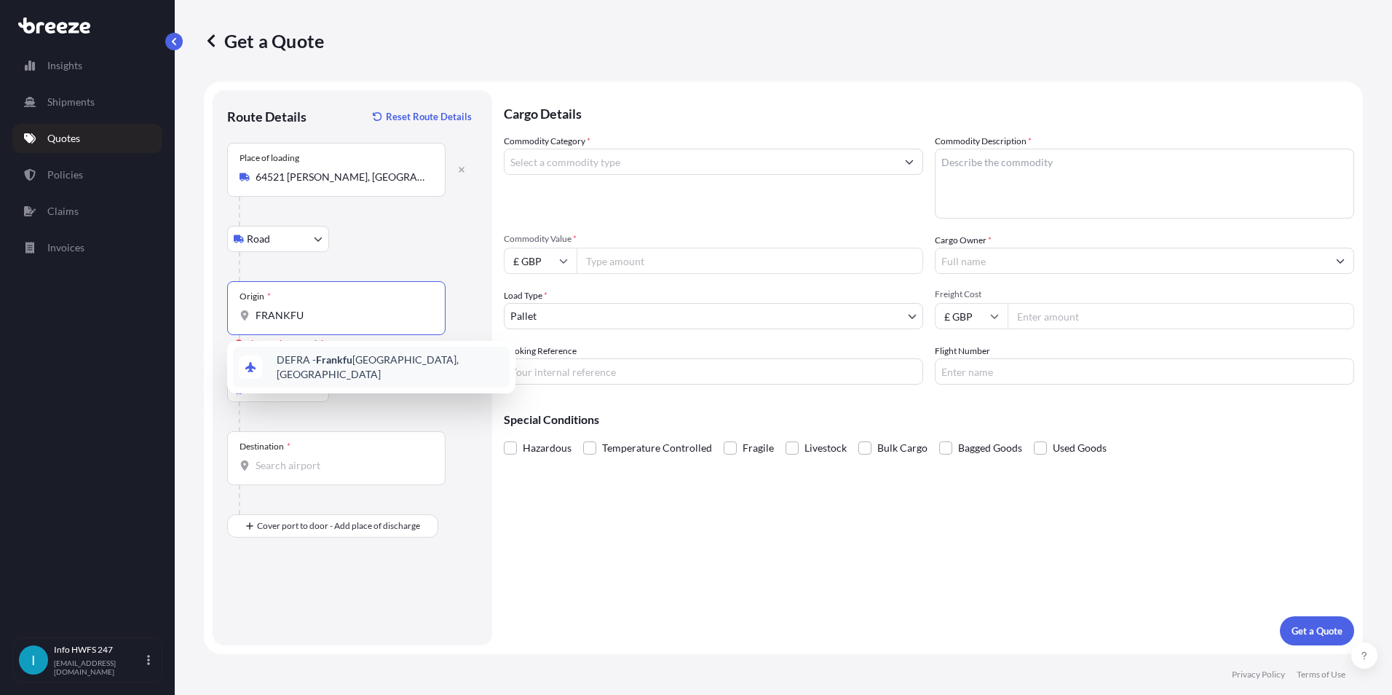
click at [307, 360] on span "DEFRA - [GEOGRAPHIC_DATA], [GEOGRAPHIC_DATA]" at bounding box center [390, 366] width 227 height 29
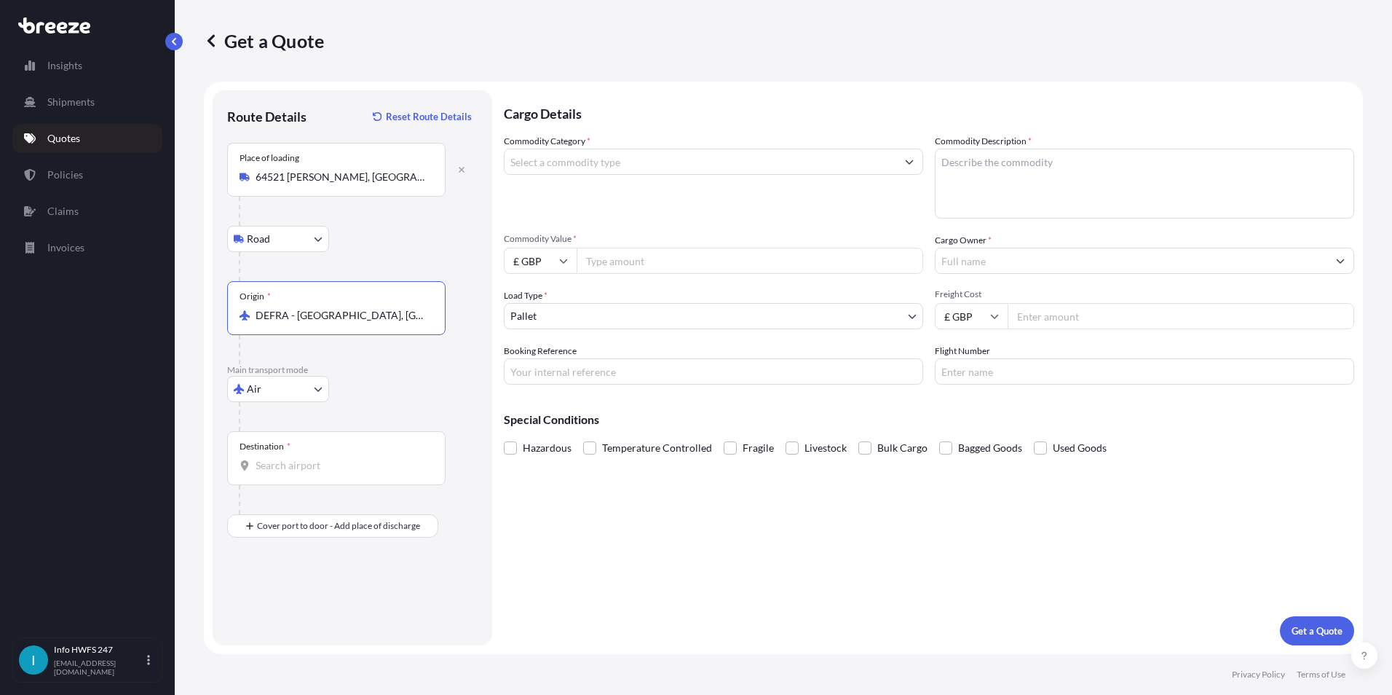
type input "DEFRA - [GEOGRAPHIC_DATA], [GEOGRAPHIC_DATA]"
click at [283, 462] on input "Destination *" at bounding box center [342, 465] width 172 height 15
type input "GBLHR - Heathrow Apt/[GEOGRAPHIC_DATA], [GEOGRAPHIC_DATA]"
click at [299, 513] on div at bounding box center [342, 499] width 207 height 29
click at [304, 526] on div "Place of Discharge" at bounding box center [336, 596] width 218 height 54
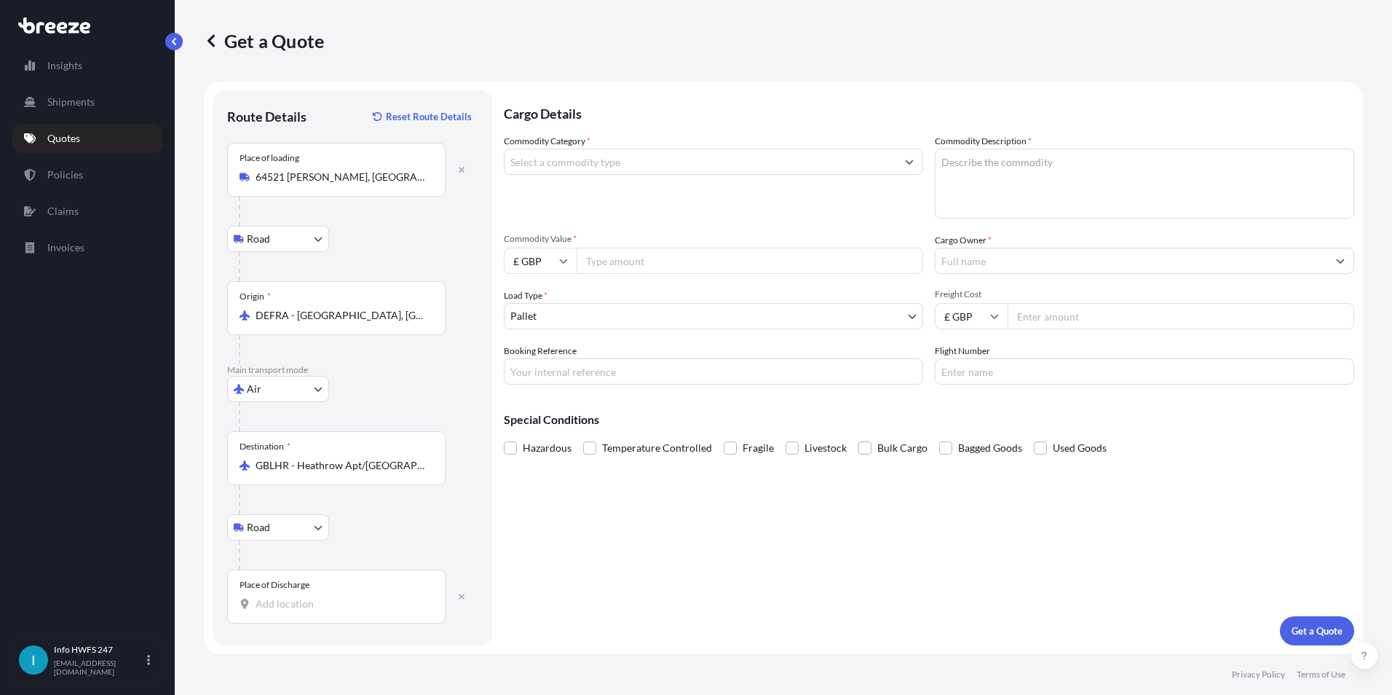
click at [304, 526] on input "Place of Discharge" at bounding box center [342, 603] width 172 height 15
drag, startPoint x: 298, startPoint y: 584, endPoint x: 288, endPoint y: 583, distance: 9.6
click at [296, 526] on div "Place of Discharge" at bounding box center [275, 585] width 70 height 12
click at [296, 526] on input "Place of Discharge" at bounding box center [342, 603] width 172 height 15
type input "[STREET_ADDRESS]"
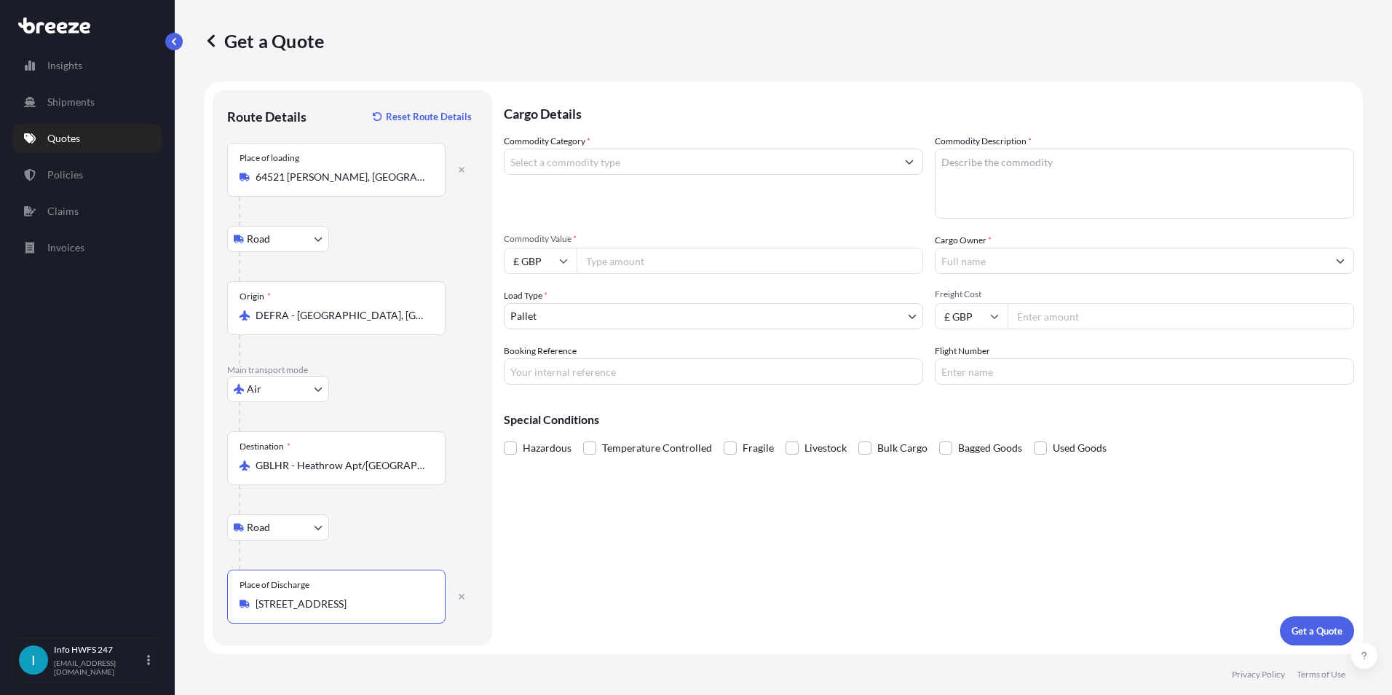
click at [596, 154] on input "Commodity Category *" at bounding box center [701, 162] width 392 height 26
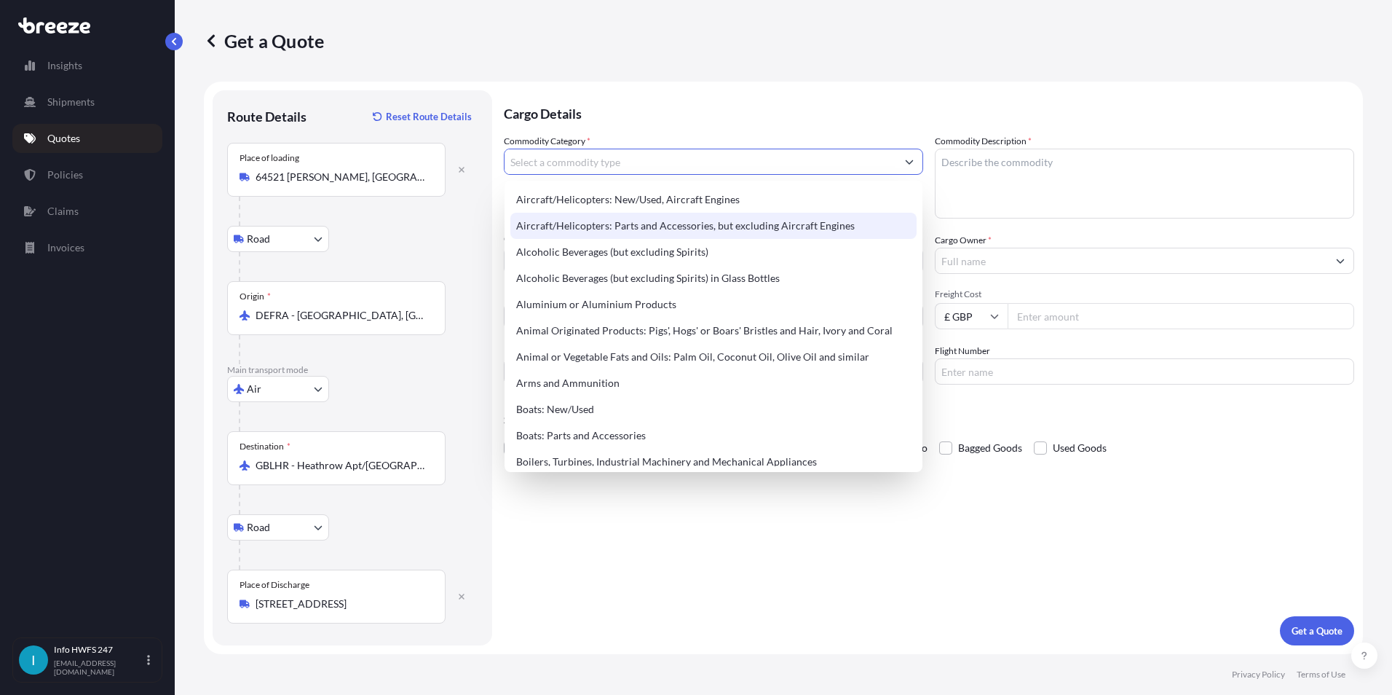
click at [600, 227] on div "Aircraft/Helicopters: Parts and Accessories, but excluding Aircraft Engines" at bounding box center [713, 226] width 406 height 26
type input "Aircraft/Helicopters: Parts and Accessories, but excluding Aircraft Engines"
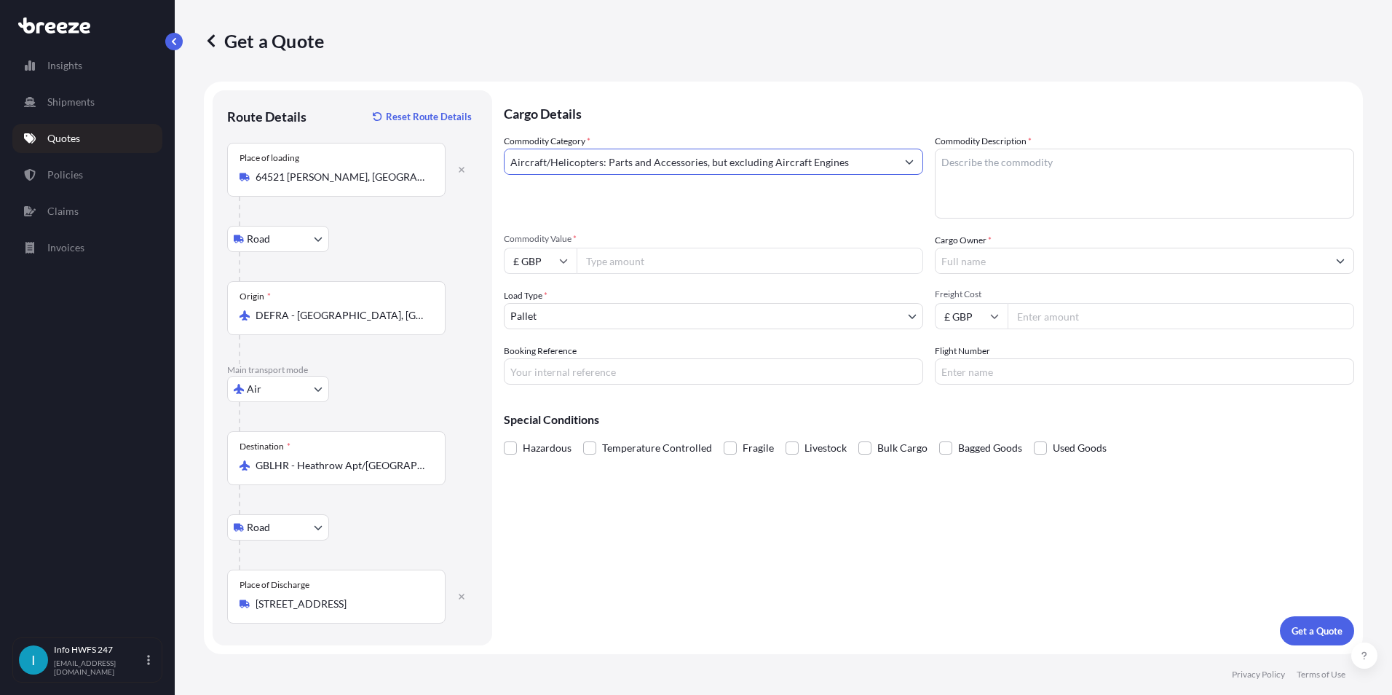
click at [691, 193] on textarea "Commodity Description *" at bounding box center [1144, 184] width 419 height 70
type textarea "AIRCRAFT PART - NET ASSY"
click at [561, 259] on icon at bounding box center [563, 260] width 9 height 9
click at [536, 360] on div "$ USD" at bounding box center [540, 362] width 61 height 28
type input "$ USD"
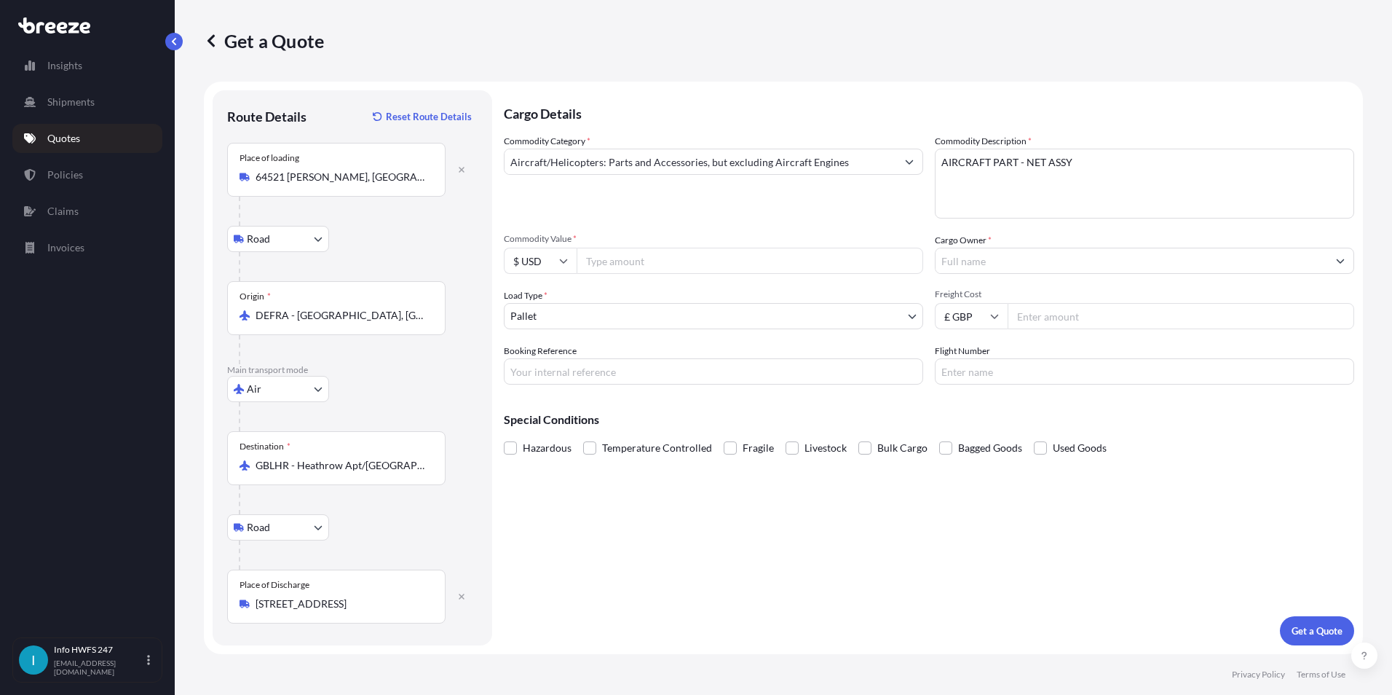
click at [611, 264] on input "Commodity Value *" at bounding box center [750, 261] width 347 height 26
type input "5625.90"
click at [691, 266] on input "Cargo Owner *" at bounding box center [1132, 261] width 392 height 26
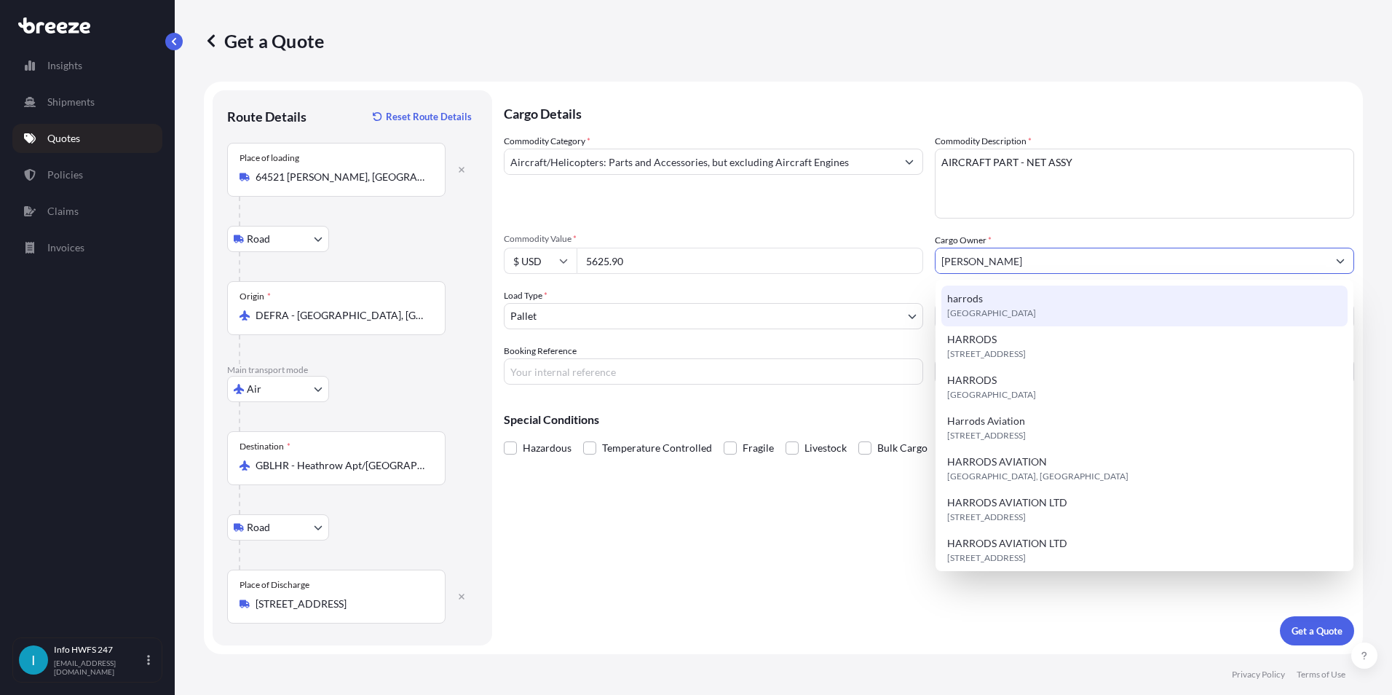
click at [691, 346] on div "[STREET_ADDRESS]" at bounding box center [1145, 346] width 406 height 41
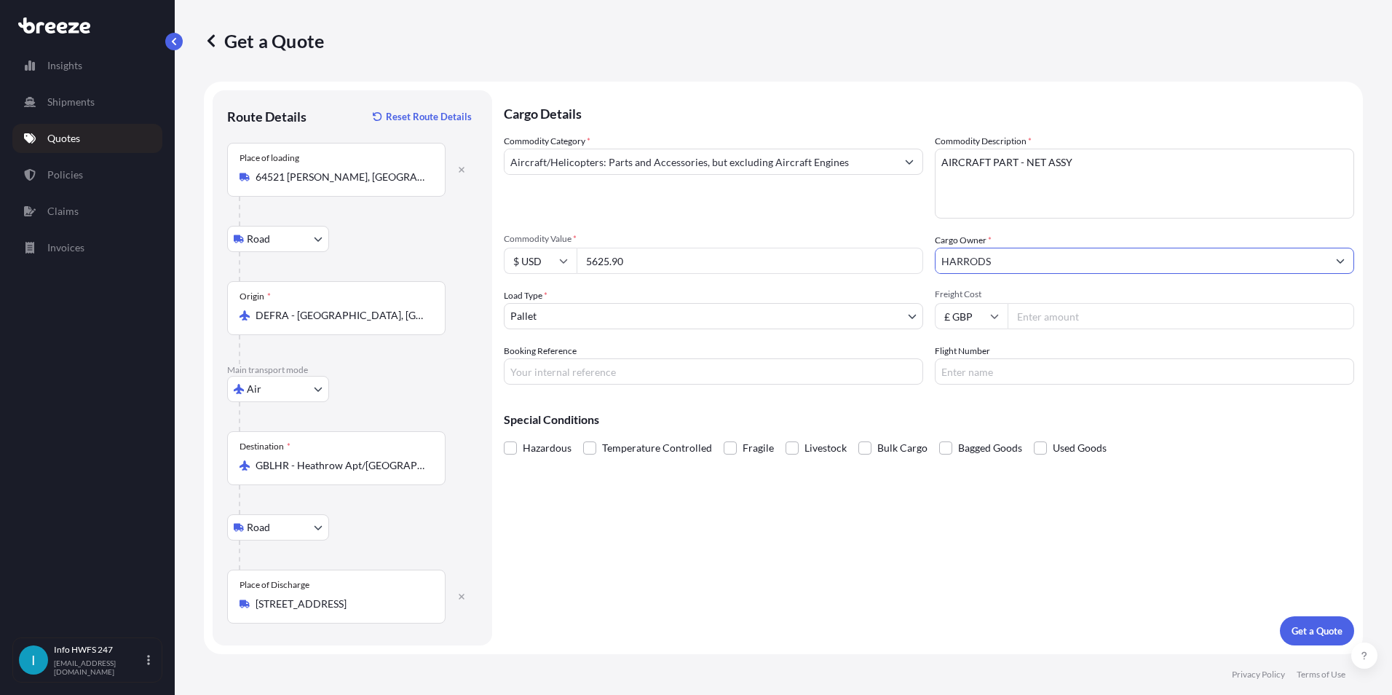
type input "HARRODS"
click at [625, 384] on input "Booking Reference" at bounding box center [713, 371] width 419 height 26
type input "HI167841"
click at [691, 392] on div "Cargo Details Commodity Category * Aircraft/Helicopters: Parts and Accessories,…" at bounding box center [929, 367] width 851 height 555
click at [691, 379] on input "Flight Number" at bounding box center [1144, 371] width 419 height 26
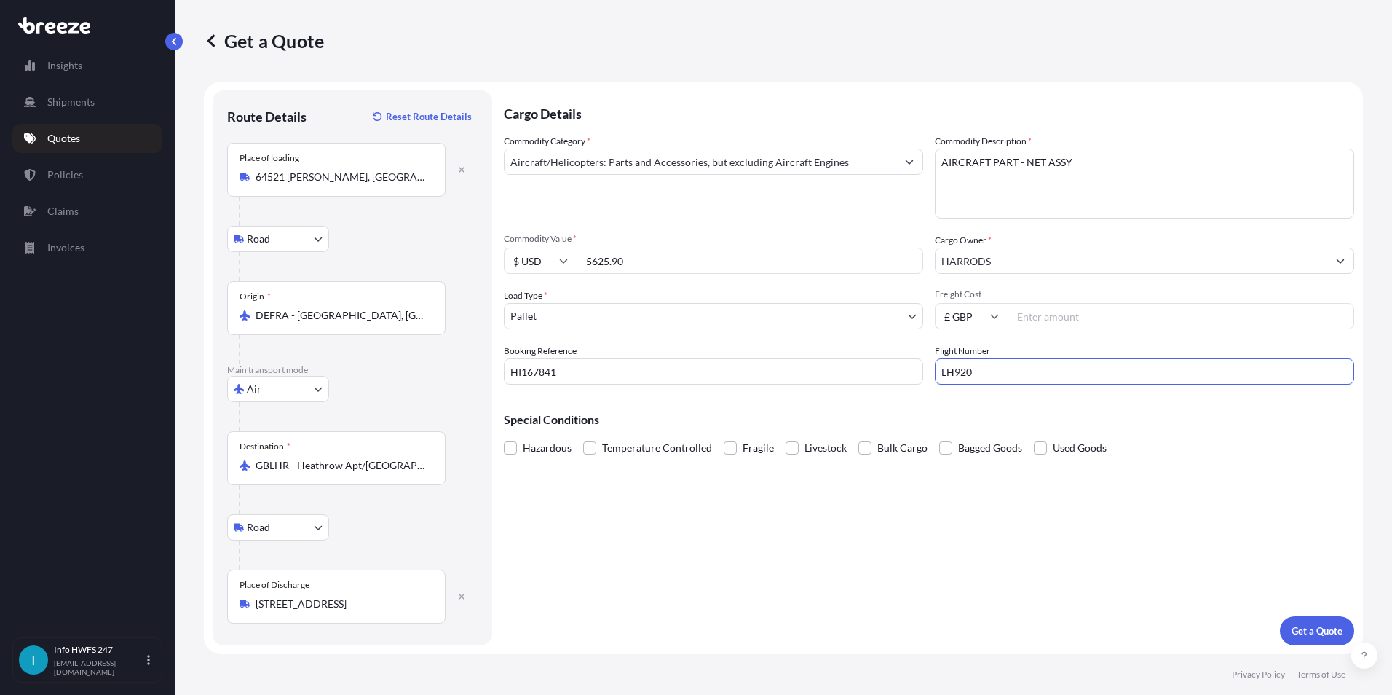
type input "LH920"
click at [559, 320] on body "Insights Shipments Quotes Policies Claims Invoices I Info HWFS 247 info@hwfs247…" at bounding box center [696, 347] width 1392 height 695
click at [691, 526] on button "Get a Quote" at bounding box center [1317, 630] width 74 height 29
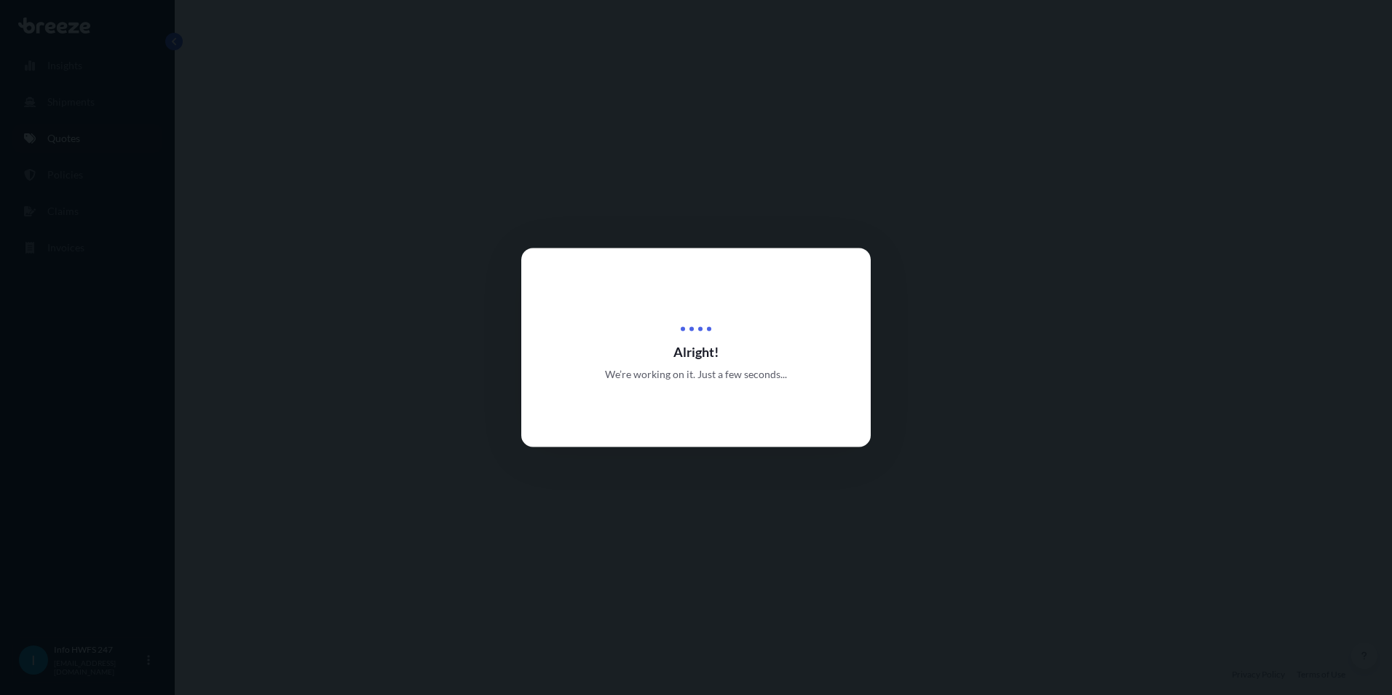
scroll to position [583, 0]
select select "Road"
select select "Air"
select select "Road"
select select "1"
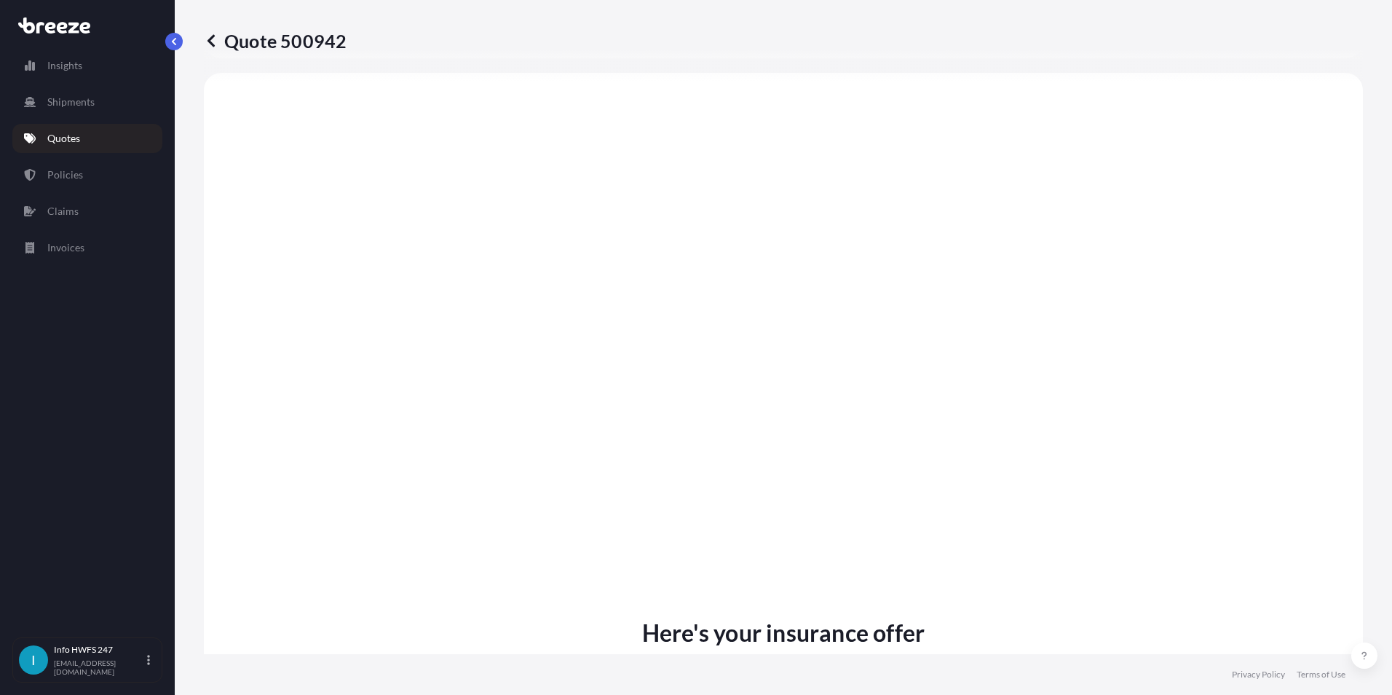
scroll to position [1892, 0]
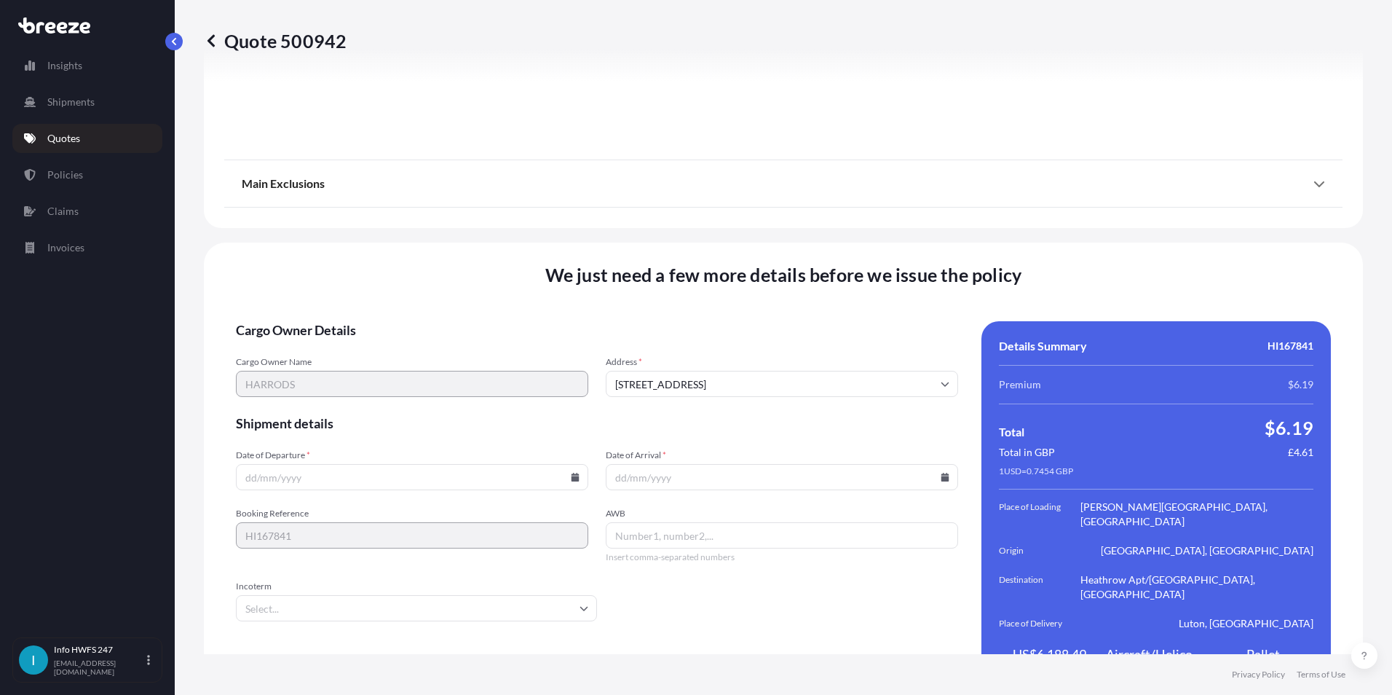
click at [567, 464] on input "Date of Departure *" at bounding box center [412, 477] width 352 height 26
click at [572, 473] on icon at bounding box center [576, 477] width 8 height 9
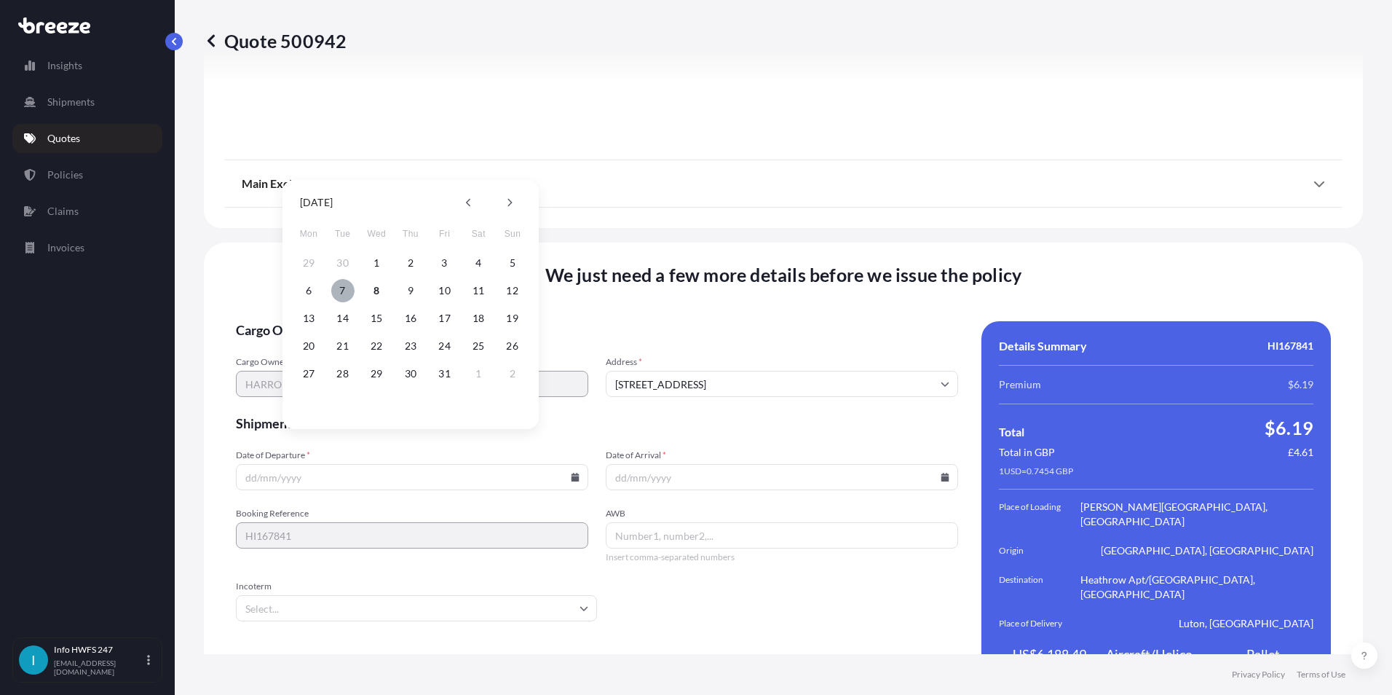
click at [336, 288] on button "7" at bounding box center [342, 290] width 23 height 23
type input "07/10/2025"
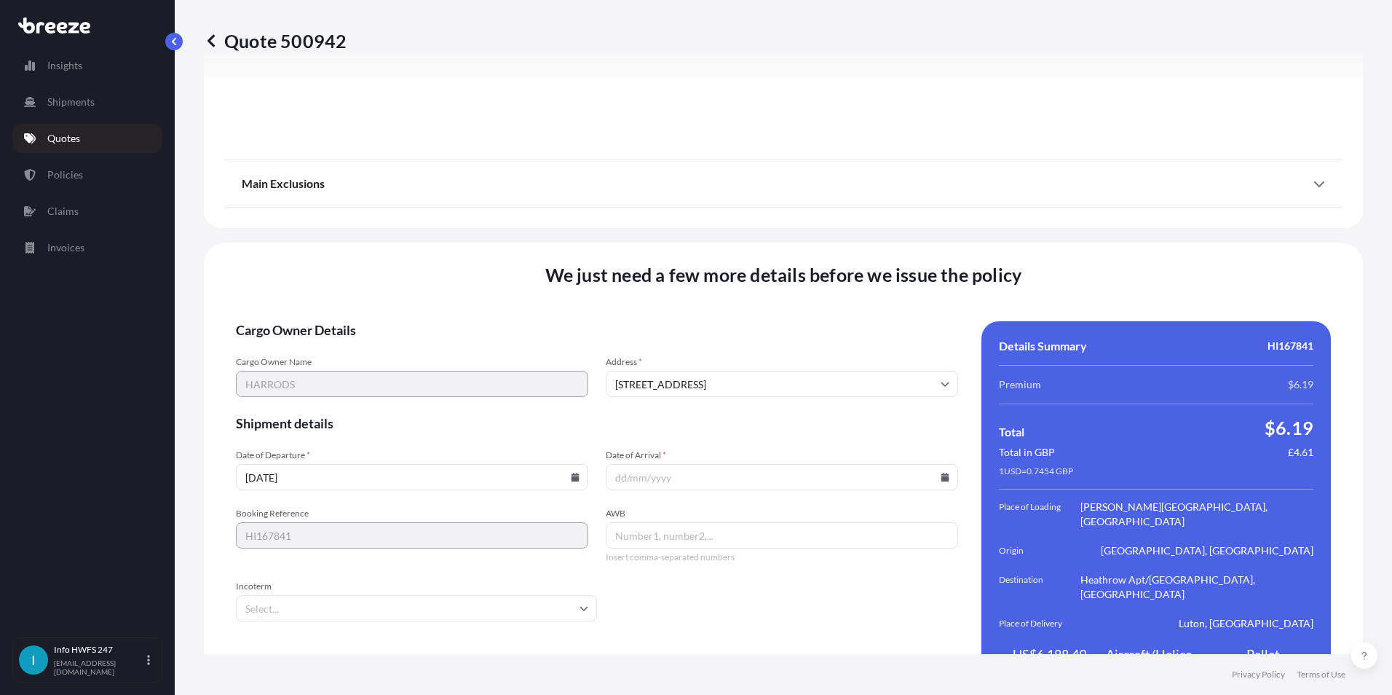
click at [691, 464] on input "Date of Arrival *" at bounding box center [782, 477] width 352 height 26
click at [691, 457] on div "Cargo Owner Details Cargo Owner Name HARRODS Address * Luton LU2 9NW, UK Shipme…" at bounding box center [783, 506] width 1095 height 371
click at [691, 464] on input "Date of Arrival *" at bounding box center [782, 477] width 352 height 26
click at [691, 473] on icon at bounding box center [945, 477] width 9 height 9
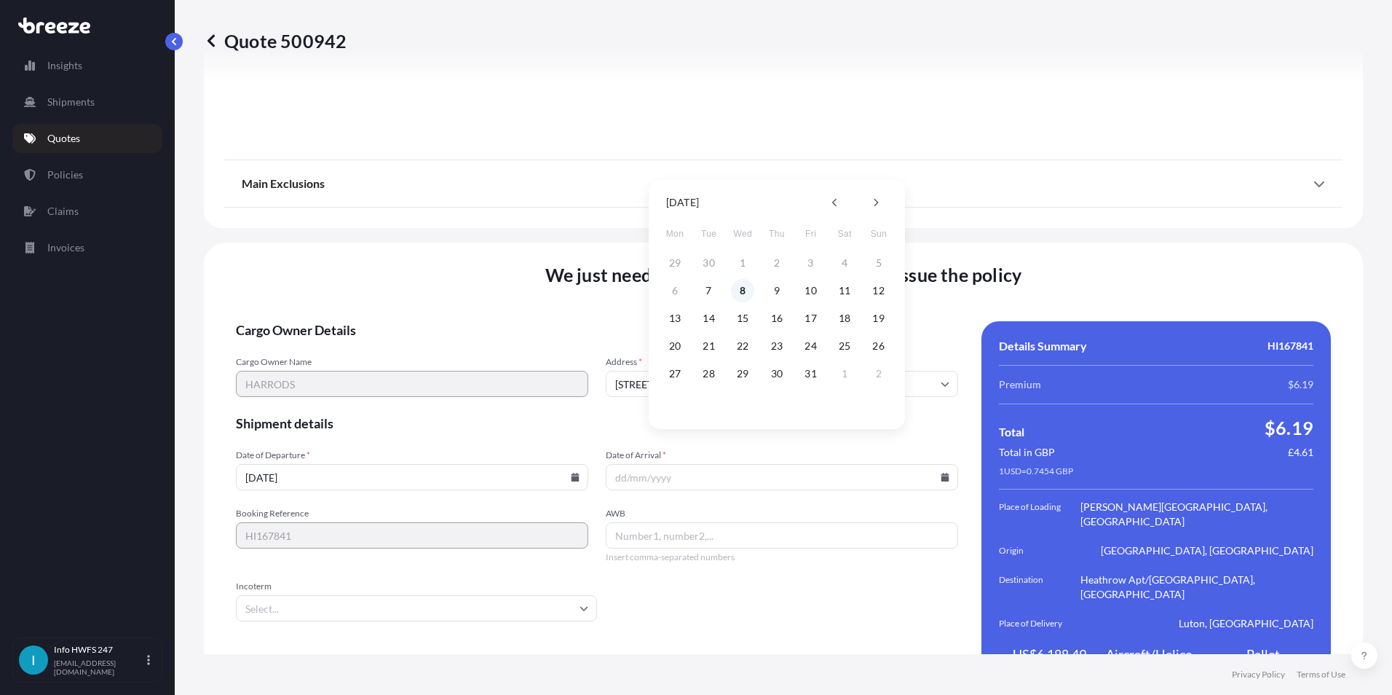
click at [691, 291] on button "8" at bounding box center [742, 290] width 23 height 23
type input "08/10/2025"
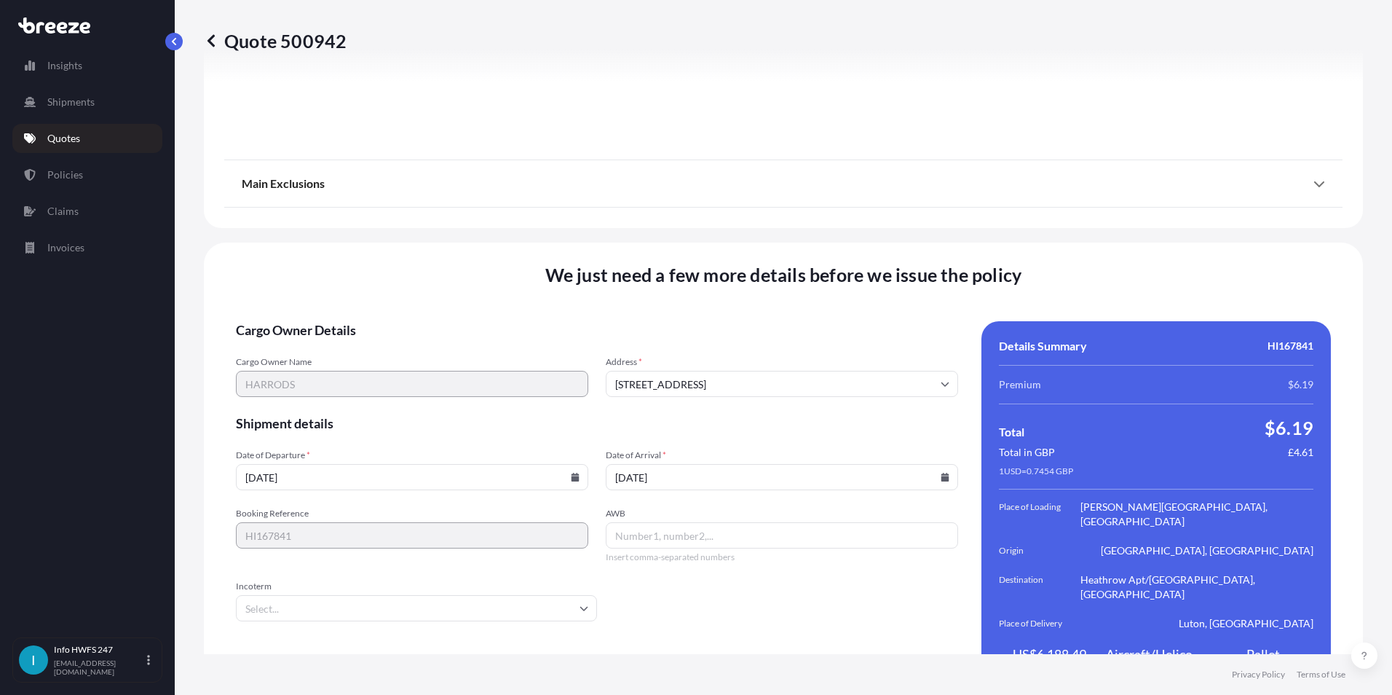
click at [691, 508] on div "AWB Insert comma-separated numbers" at bounding box center [782, 535] width 352 height 55
click at [691, 522] on input "AWB" at bounding box center [782, 535] width 352 height 26
type input "02034648865"
click at [479, 526] on input "Incoterm" at bounding box center [416, 608] width 361 height 26
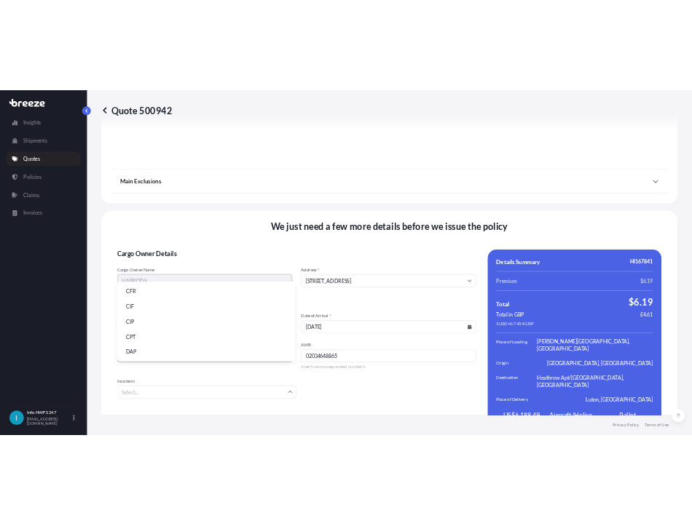
scroll to position [146, 0]
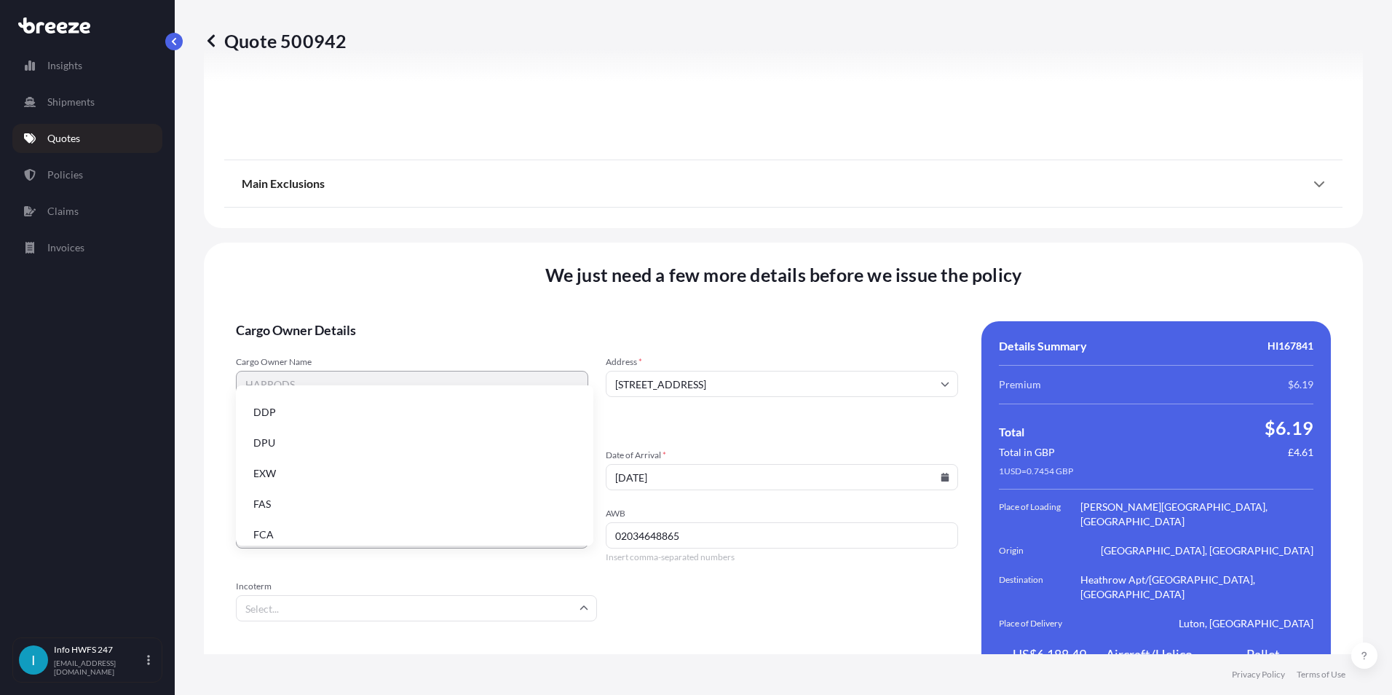
click at [288, 474] on li "EXW" at bounding box center [415, 473] width 346 height 28
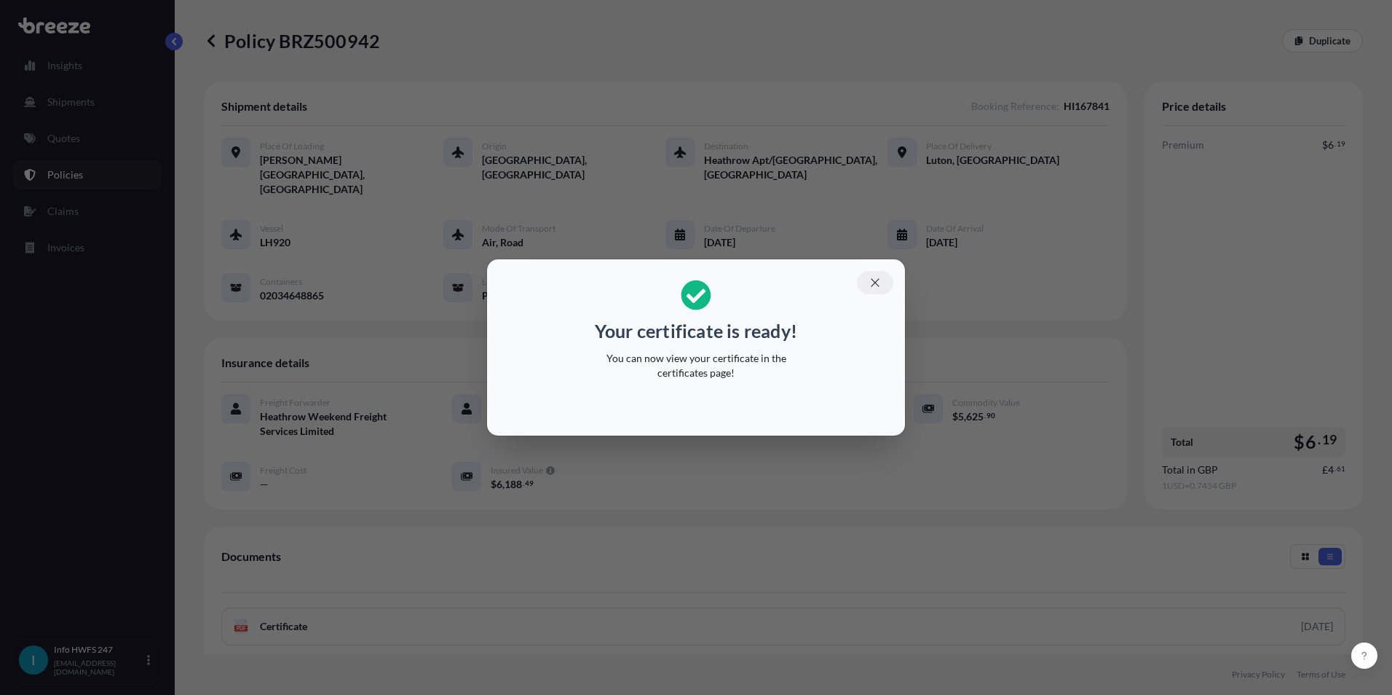
click at [691, 285] on icon "button" at bounding box center [875, 282] width 13 height 13
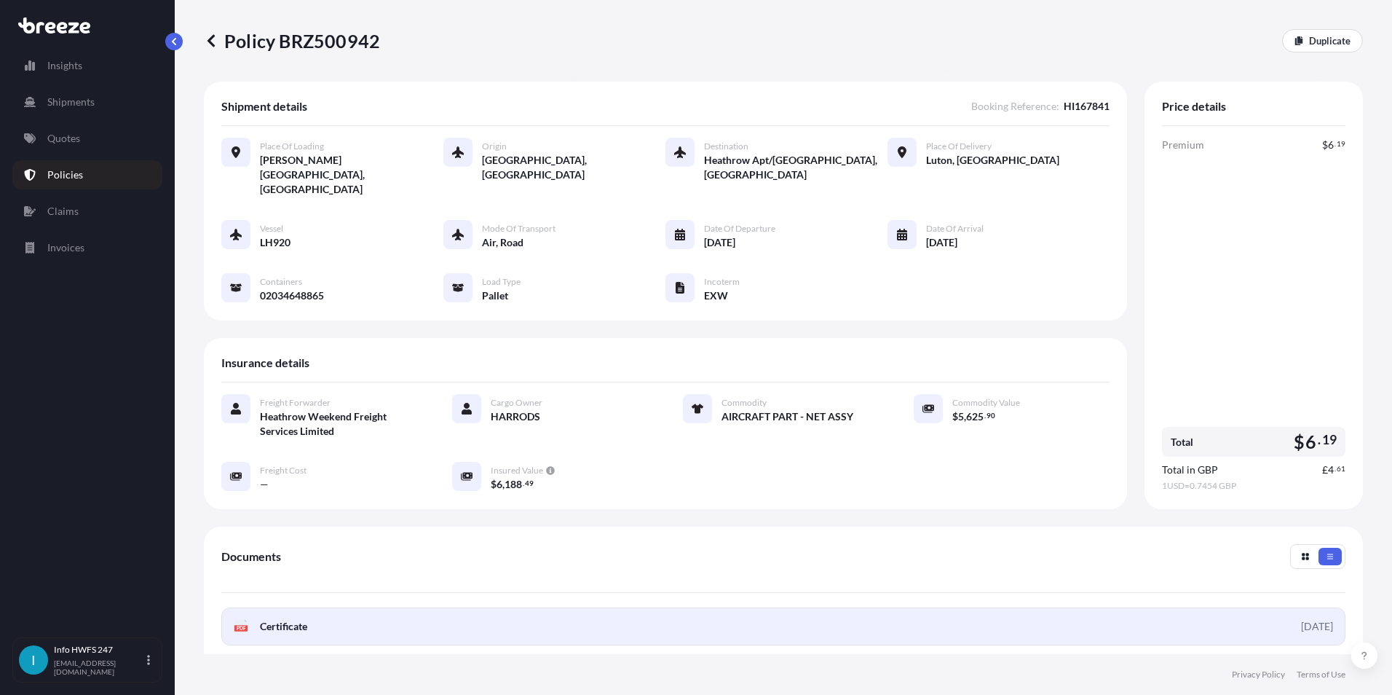
click at [296, 526] on span "Certificate" at bounding box center [283, 626] width 47 height 15
